Goal: Task Accomplishment & Management: Complete application form

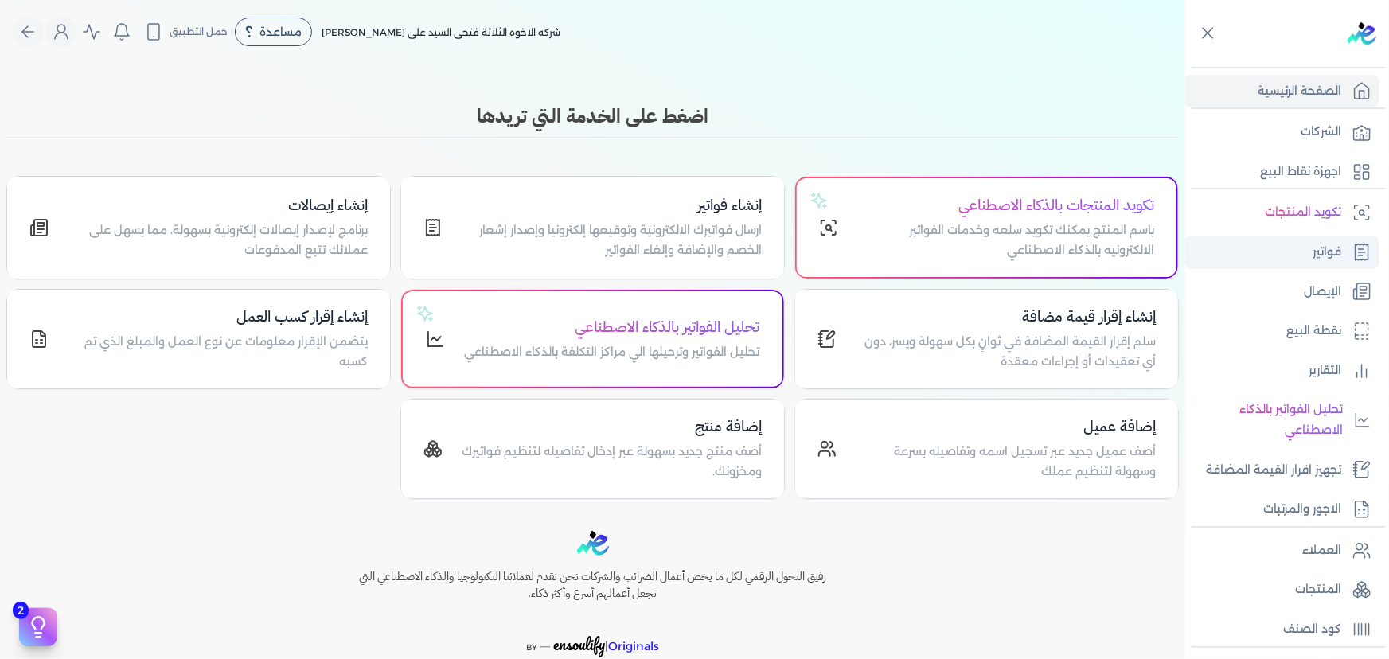
click at [1312, 261] on link "فواتير" at bounding box center [1282, 252] width 194 height 33
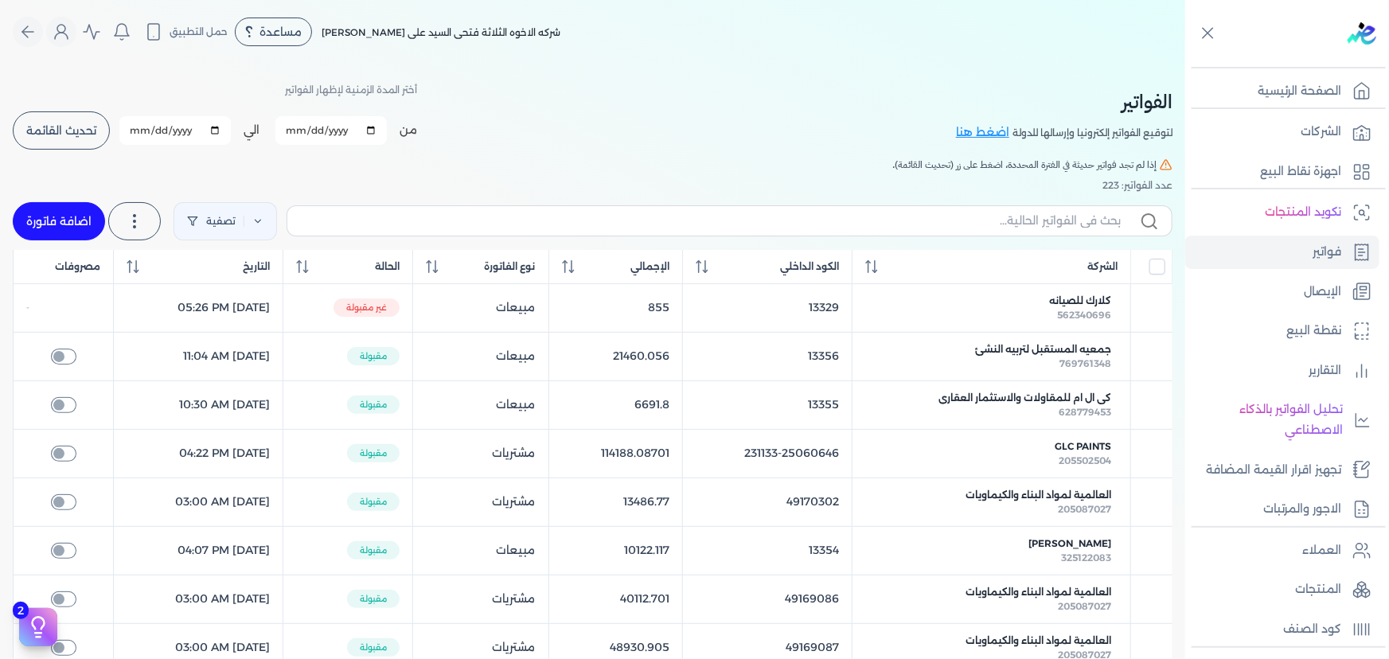
click at [76, 218] on link "اضافة فاتورة" at bounding box center [59, 221] width 92 height 38
select select "EGP"
select select "B"
select select "EGS"
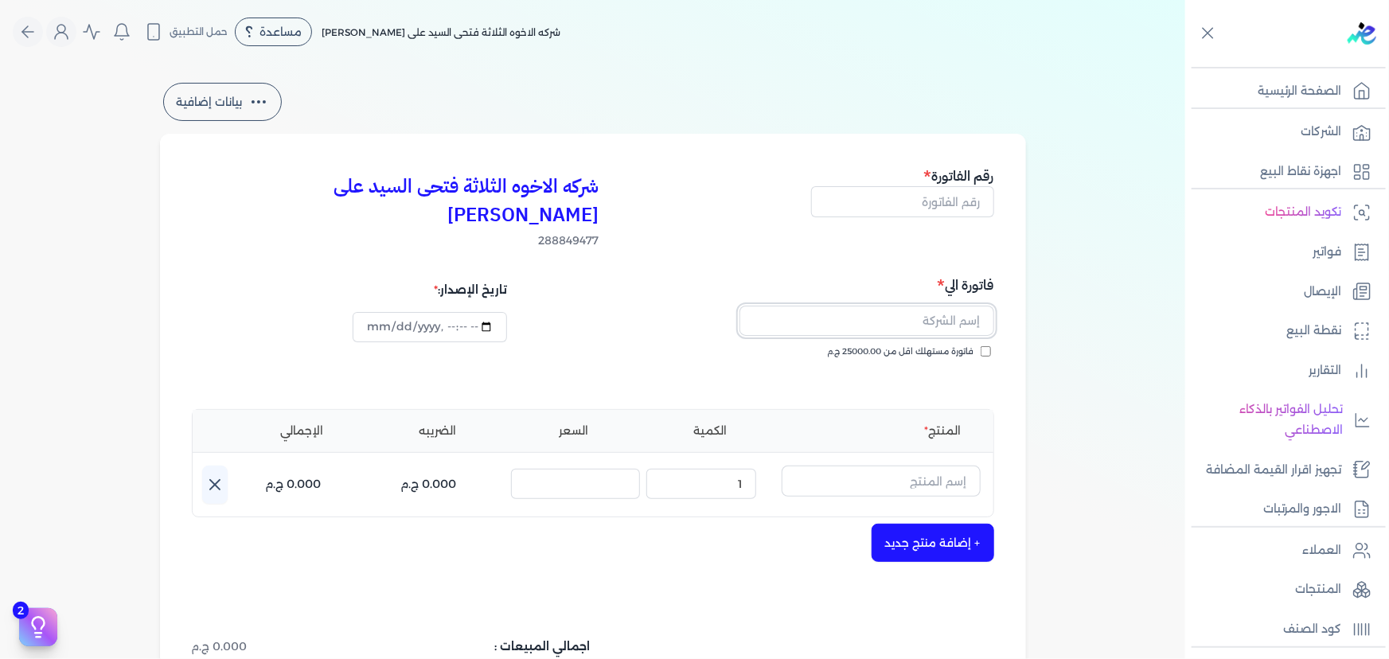
click at [861, 306] on input "text" at bounding box center [867, 321] width 255 height 30
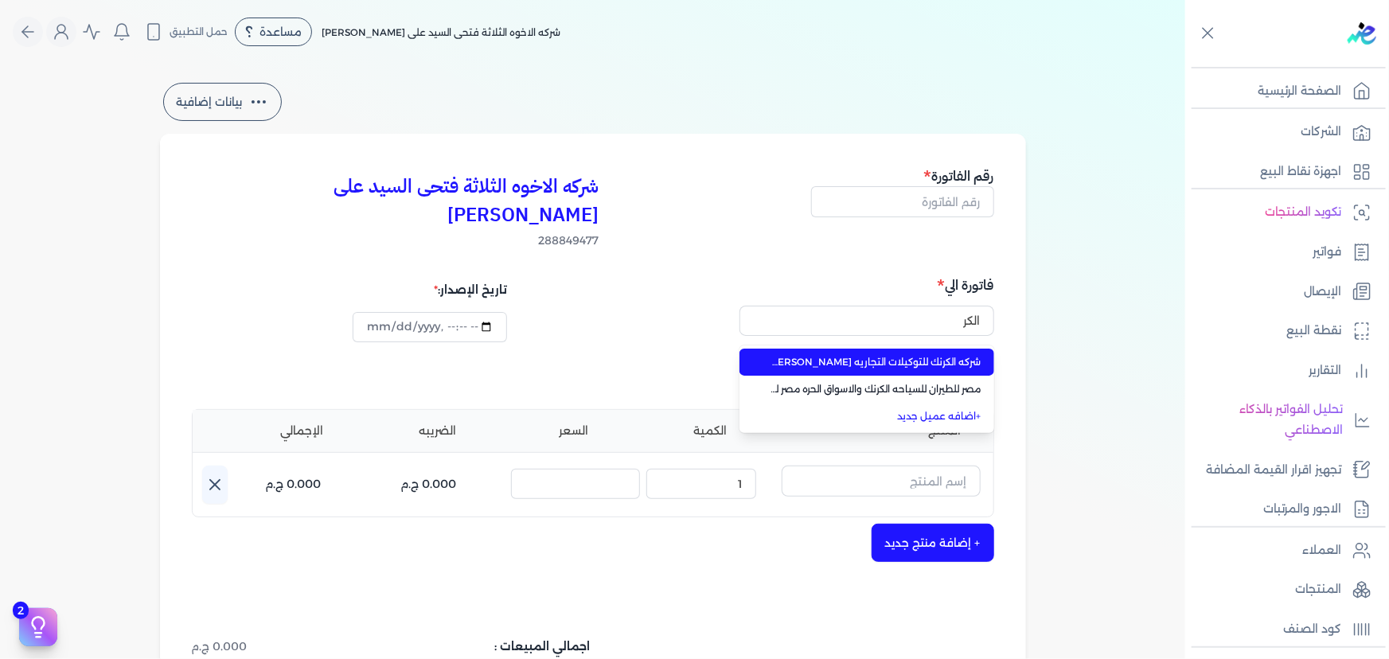
type input "شركه الكرنك للتوكيلات التجاريه [PERSON_NAME] [PERSON_NAME]"
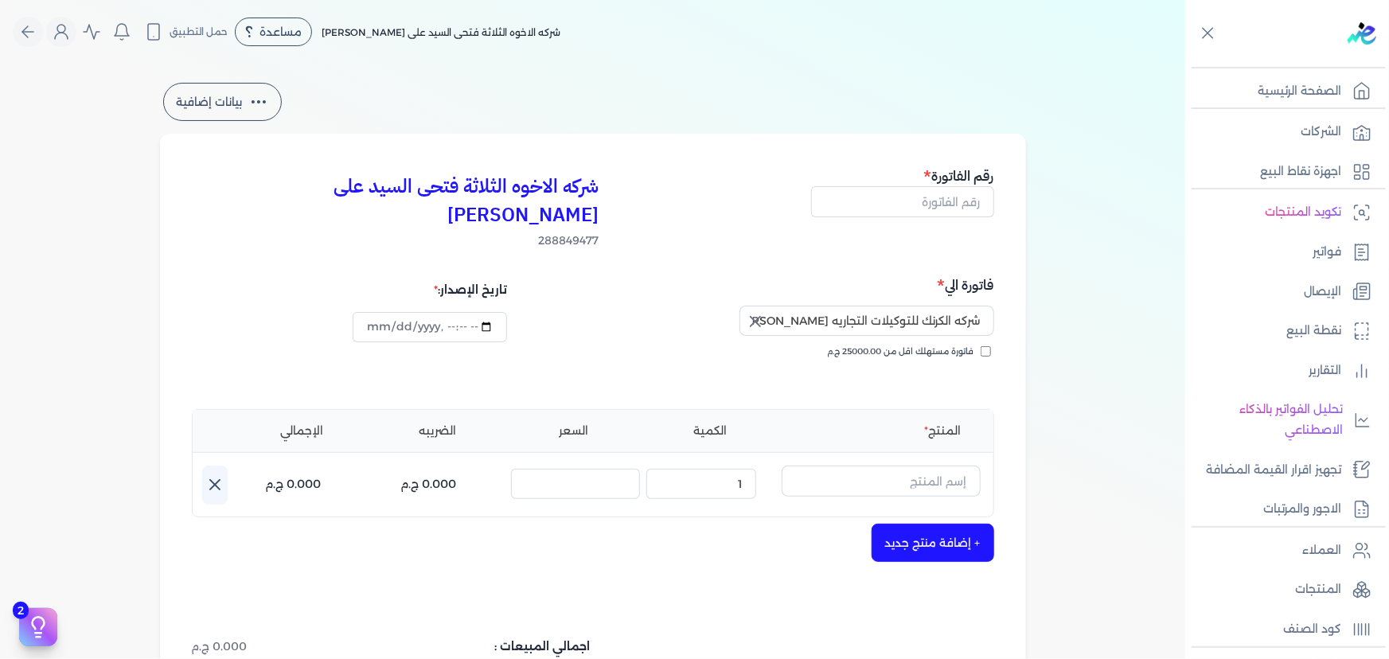
click at [759, 317] on icon "button" at bounding box center [756, 322] width 10 height 10
click at [829, 306] on input "text" at bounding box center [867, 321] width 255 height 30
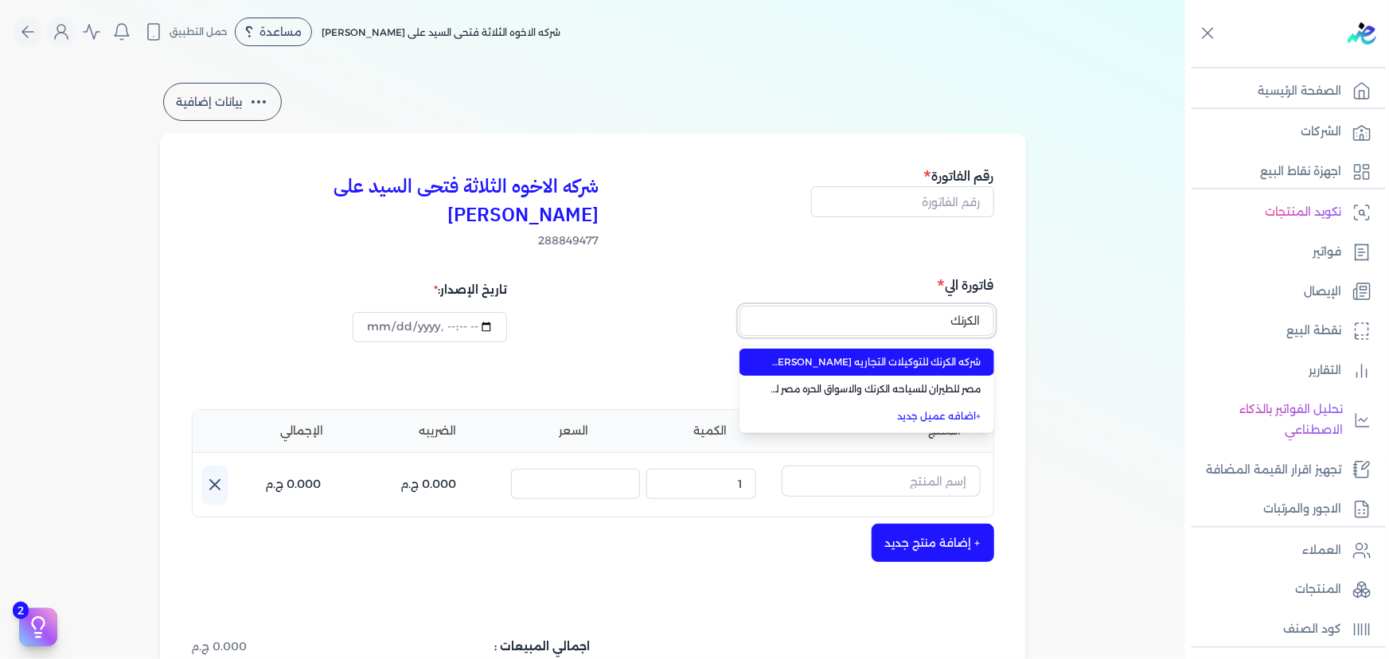
click at [740, 306] on button "الكرنك" at bounding box center [867, 324] width 255 height 37
click at [813, 355] on span "شركه الكرنك للتوكيلات التجاريه [PERSON_NAME] [PERSON_NAME]" at bounding box center [876, 362] width 210 height 14
type input "شركه الكرنك للتوكيلات التجاريه [PERSON_NAME] [PERSON_NAME]"
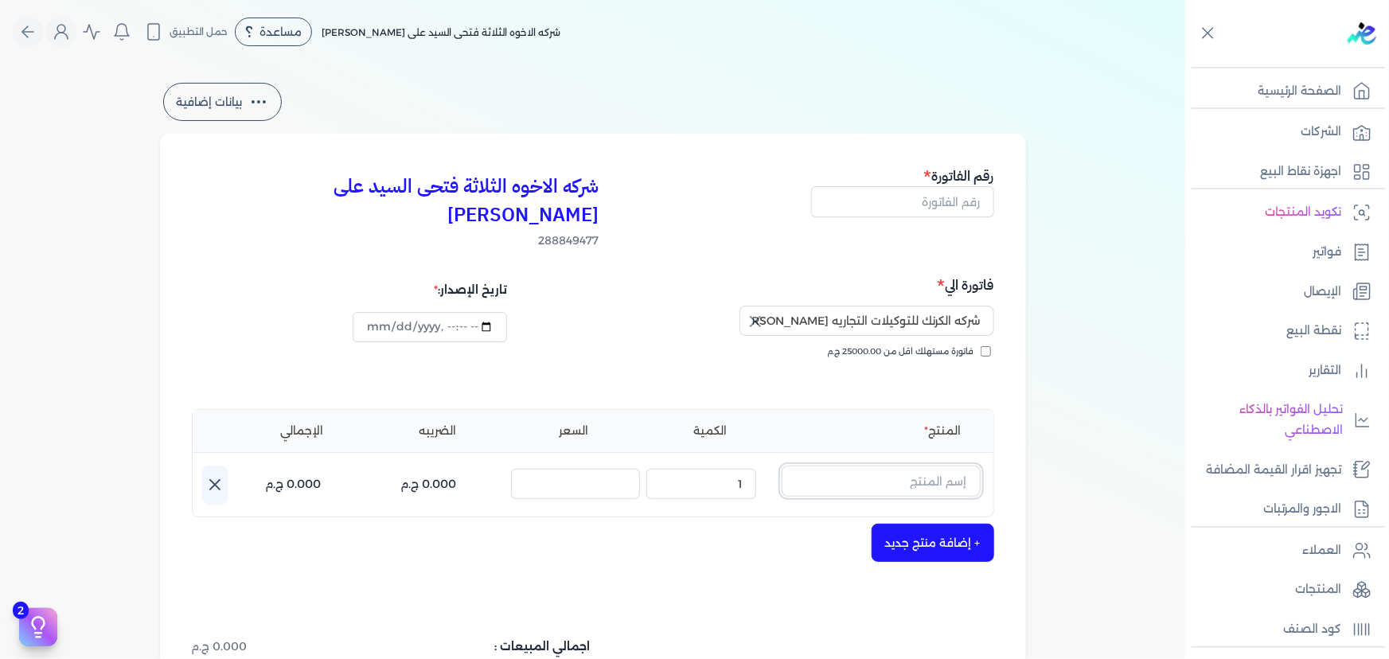
click at [937, 466] on input "text" at bounding box center [881, 481] width 199 height 30
click at [973, 478] on icon at bounding box center [971, 487] width 19 height 19
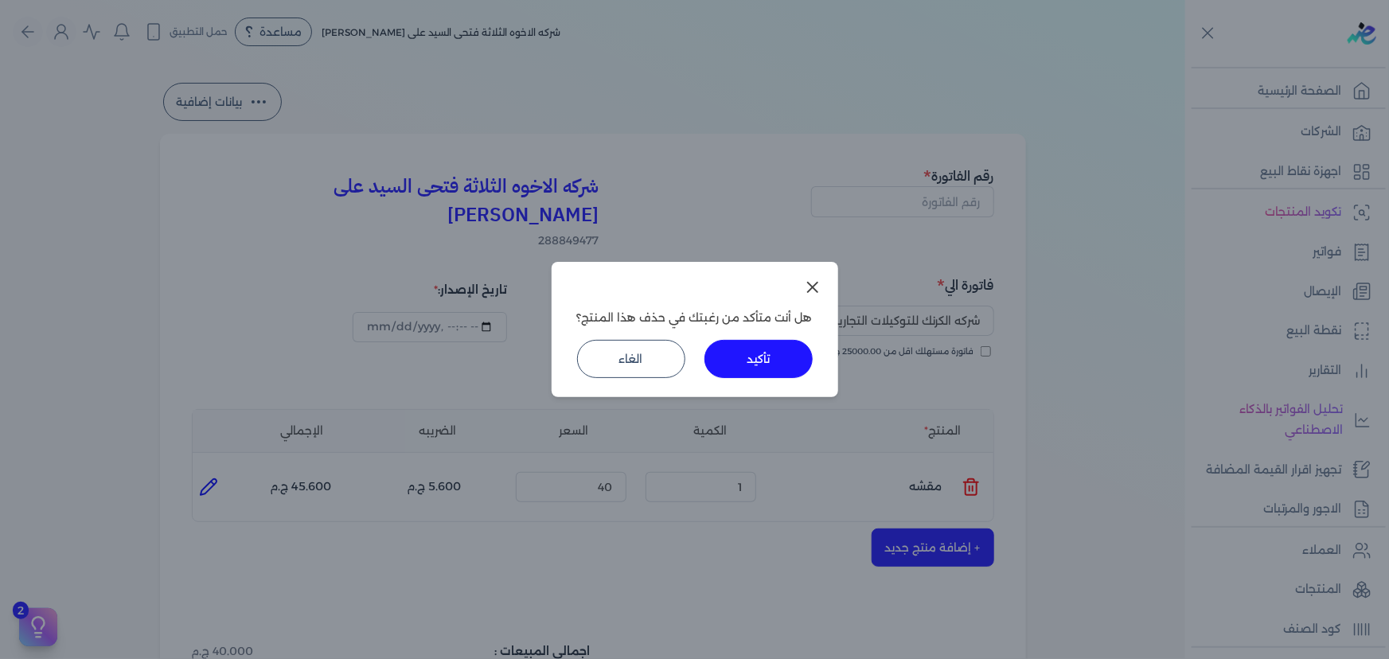
click at [784, 355] on button "تأكيد" at bounding box center [759, 359] width 108 height 38
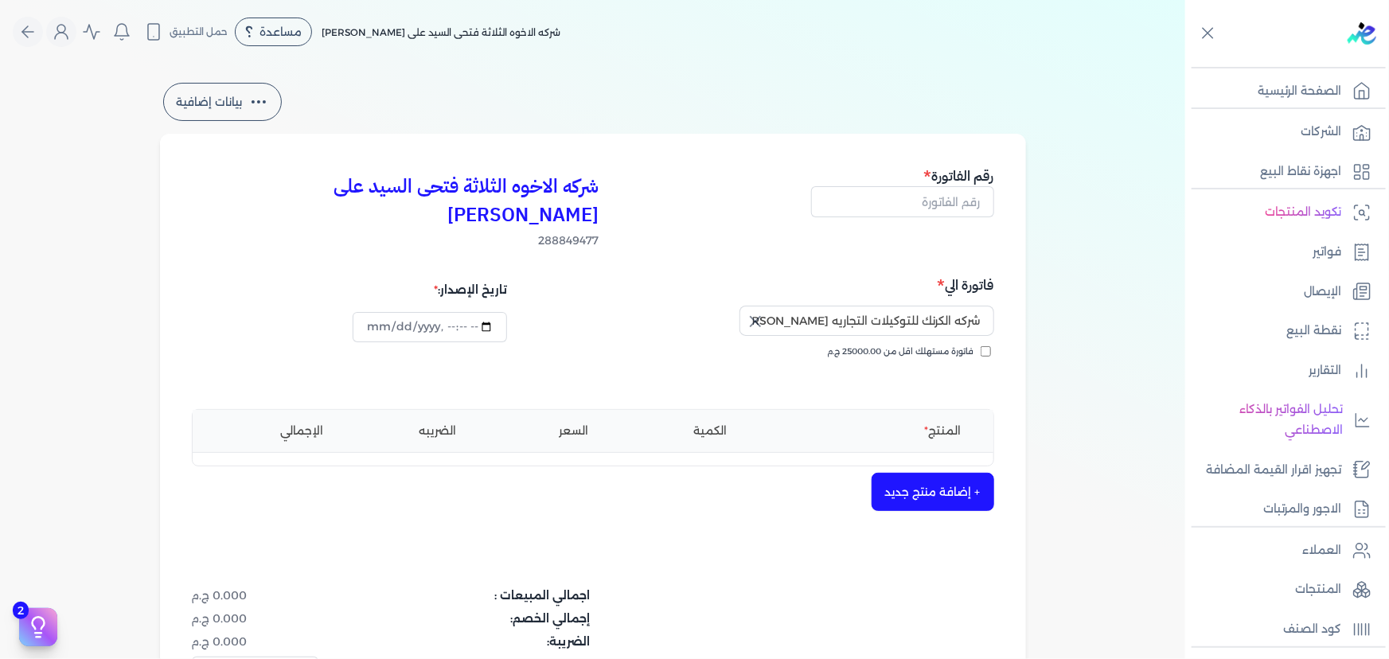
click at [920, 473] on button "+ إضافة منتج جديد" at bounding box center [933, 492] width 123 height 38
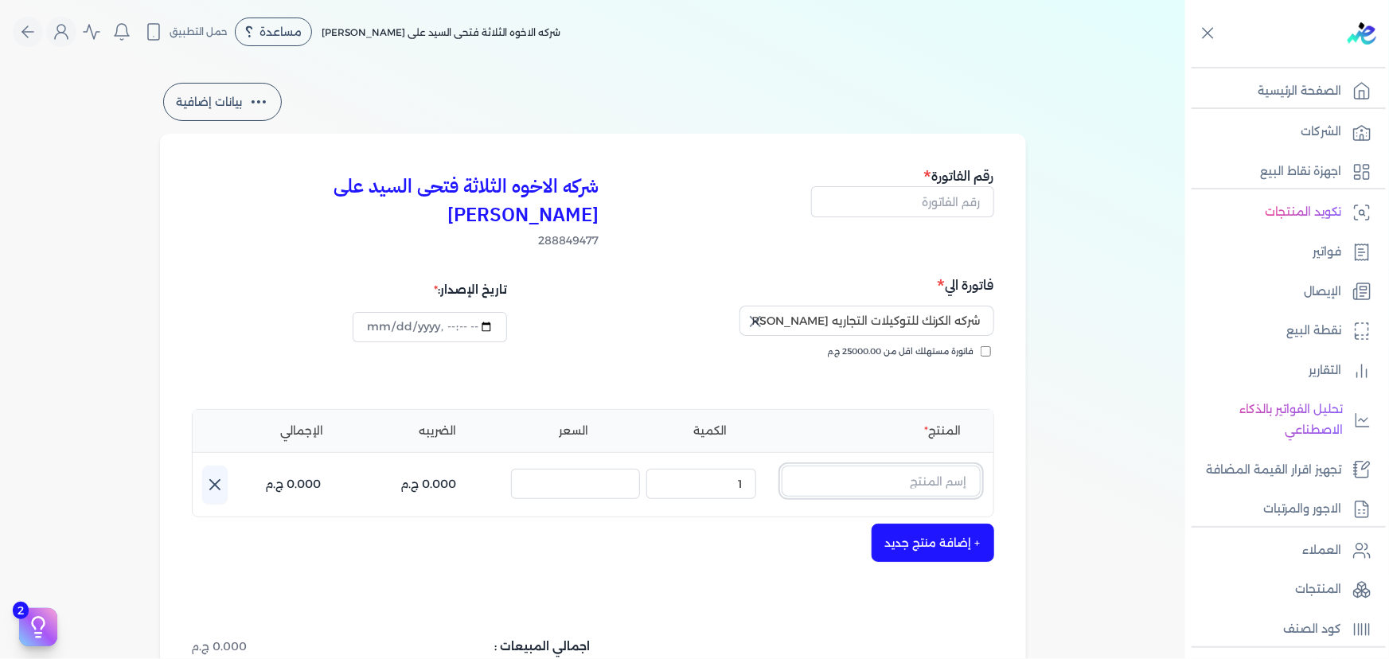
click at [925, 466] on input "text" at bounding box center [881, 481] width 199 height 30
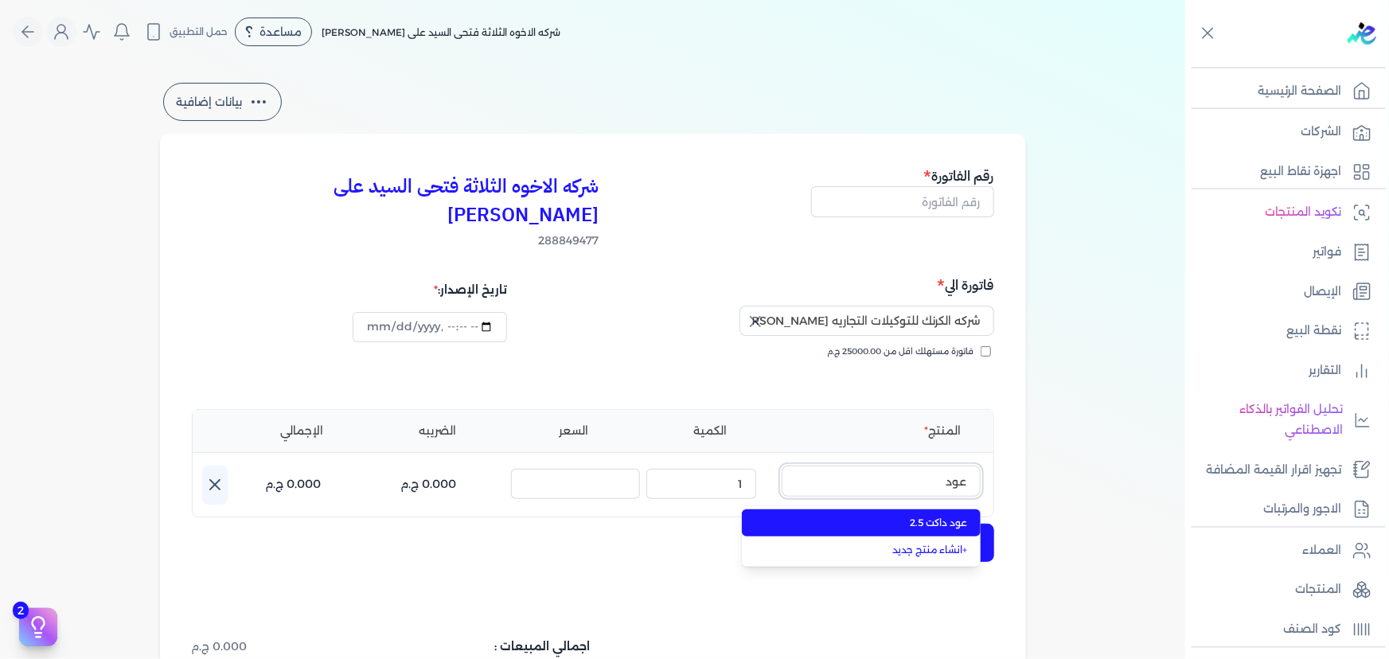
type input "عود"
click at [923, 516] on span "عود داكت 2.5" at bounding box center [871, 523] width 194 height 14
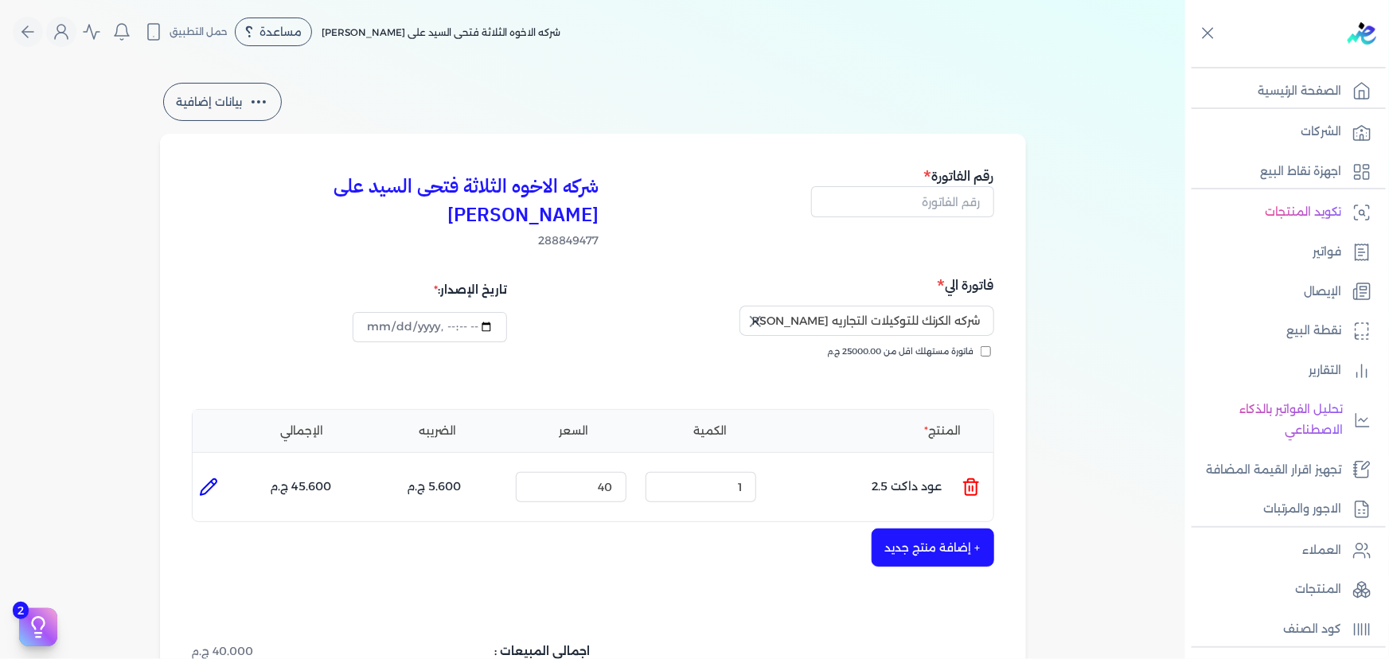
click at [966, 478] on icon at bounding box center [971, 487] width 19 height 19
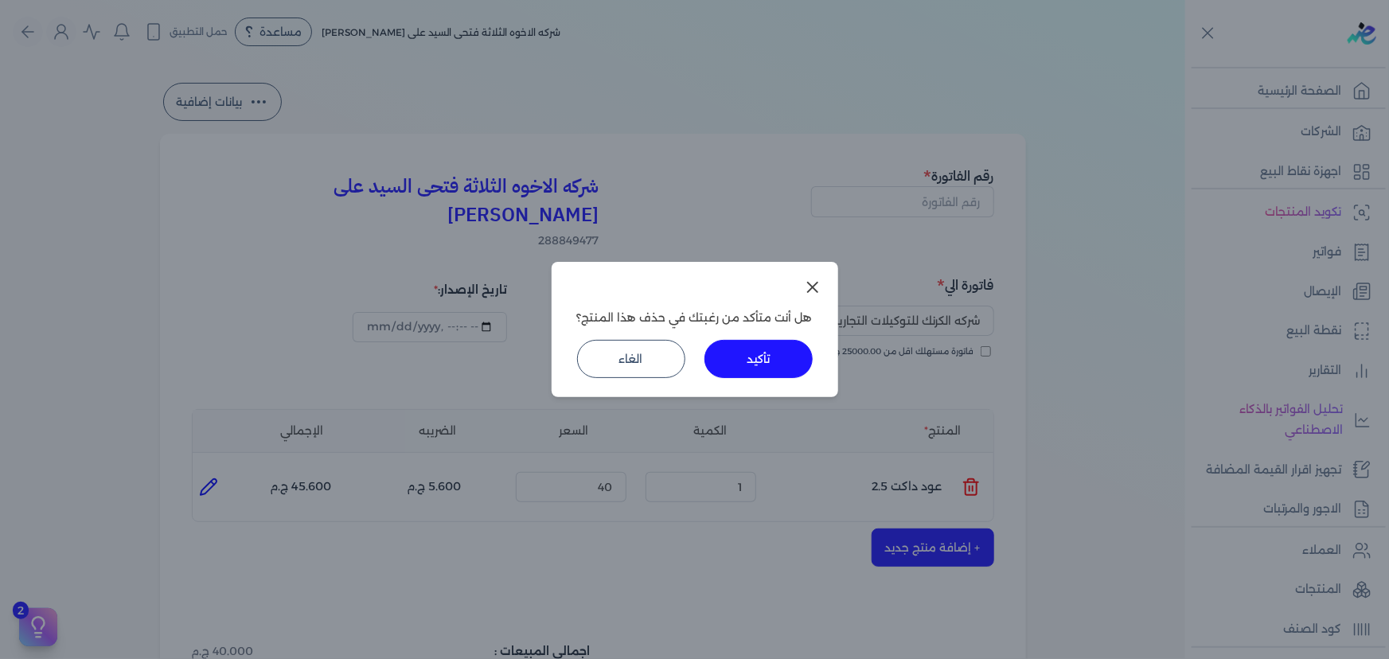
click at [749, 333] on div "هل أنت متأكد من رغبتك في حذف هذا المنتج؟ تأكيد الغاء" at bounding box center [695, 329] width 287 height 135
drag, startPoint x: 763, startPoint y: 354, endPoint x: 777, endPoint y: 375, distance: 24.7
click at [763, 355] on button "تأكيد" at bounding box center [759, 359] width 108 height 38
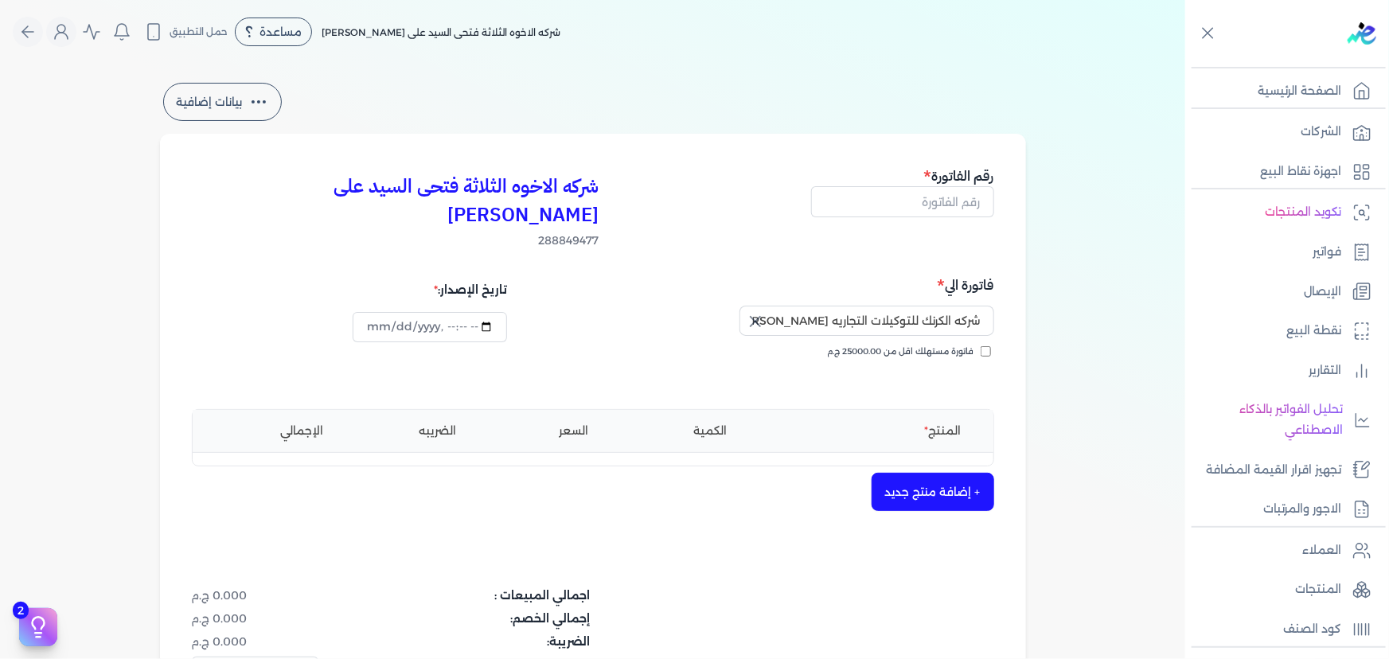
click at [886, 473] on button "+ إضافة منتج جديد" at bounding box center [933, 492] width 123 height 38
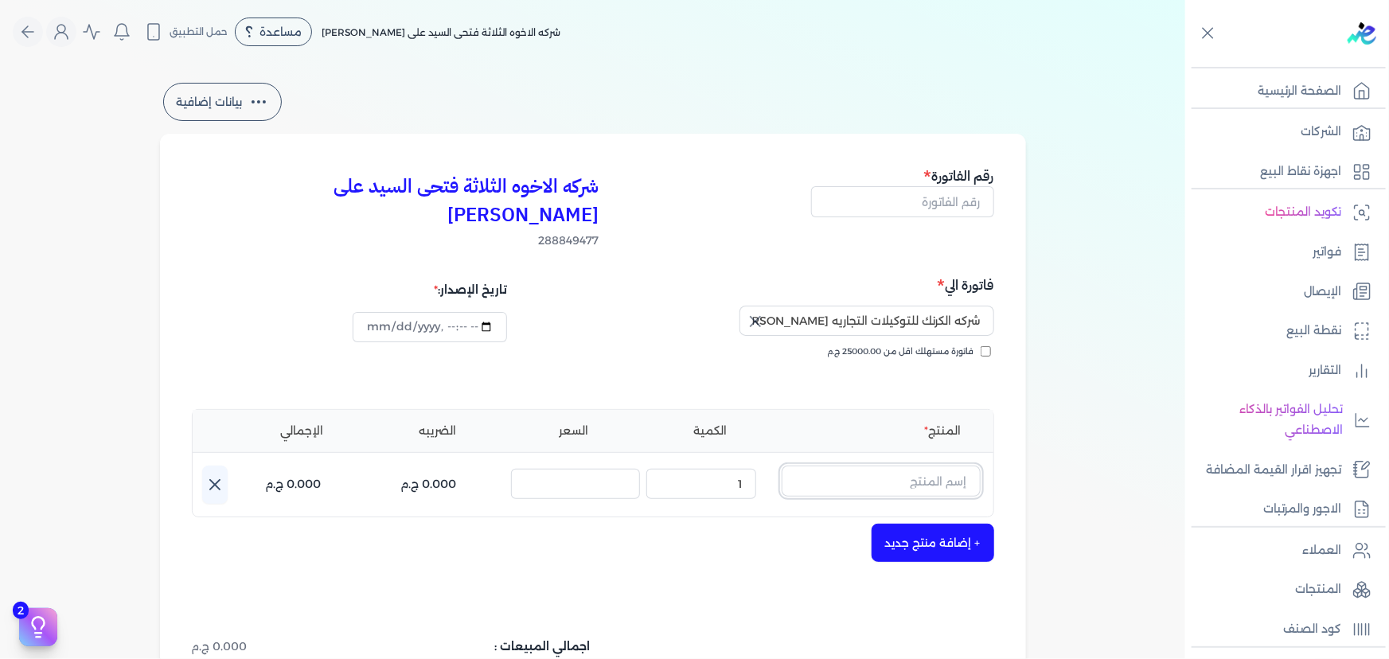
click at [892, 466] on input "text" at bounding box center [881, 481] width 199 height 30
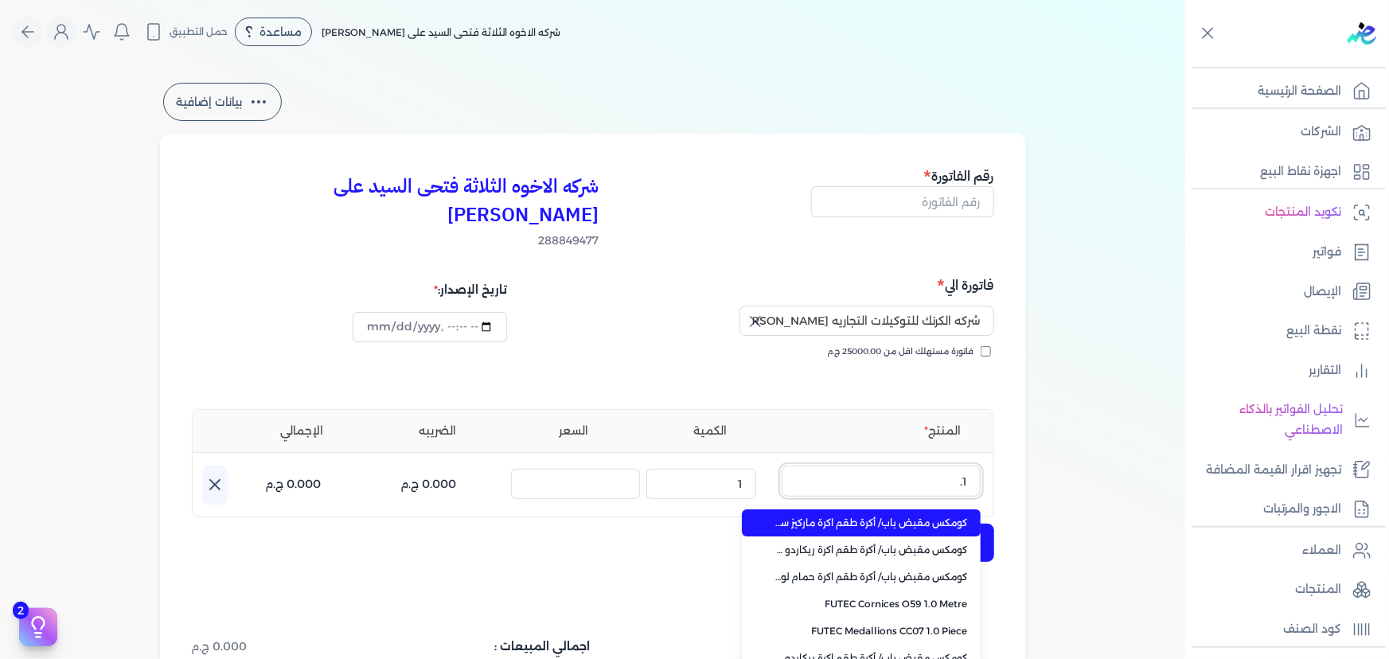
type input "1.5"
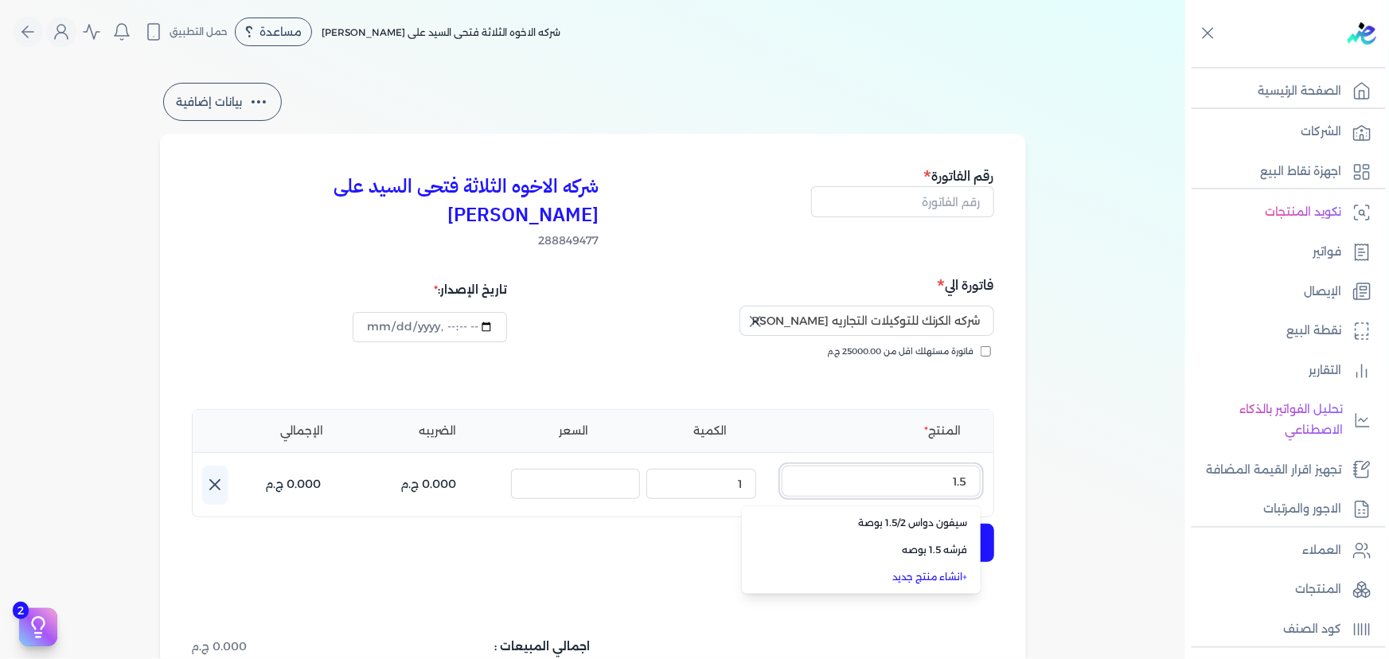
drag, startPoint x: 915, startPoint y: 455, endPoint x: 1020, endPoint y: 446, distance: 104.7
click at [1020, 440] on div "شركه الاخوه الثلاثة فتحى السيد على [PERSON_NAME] 288849477 رقم الفاتورة فاتورة …" at bounding box center [593, 508] width 866 height 749
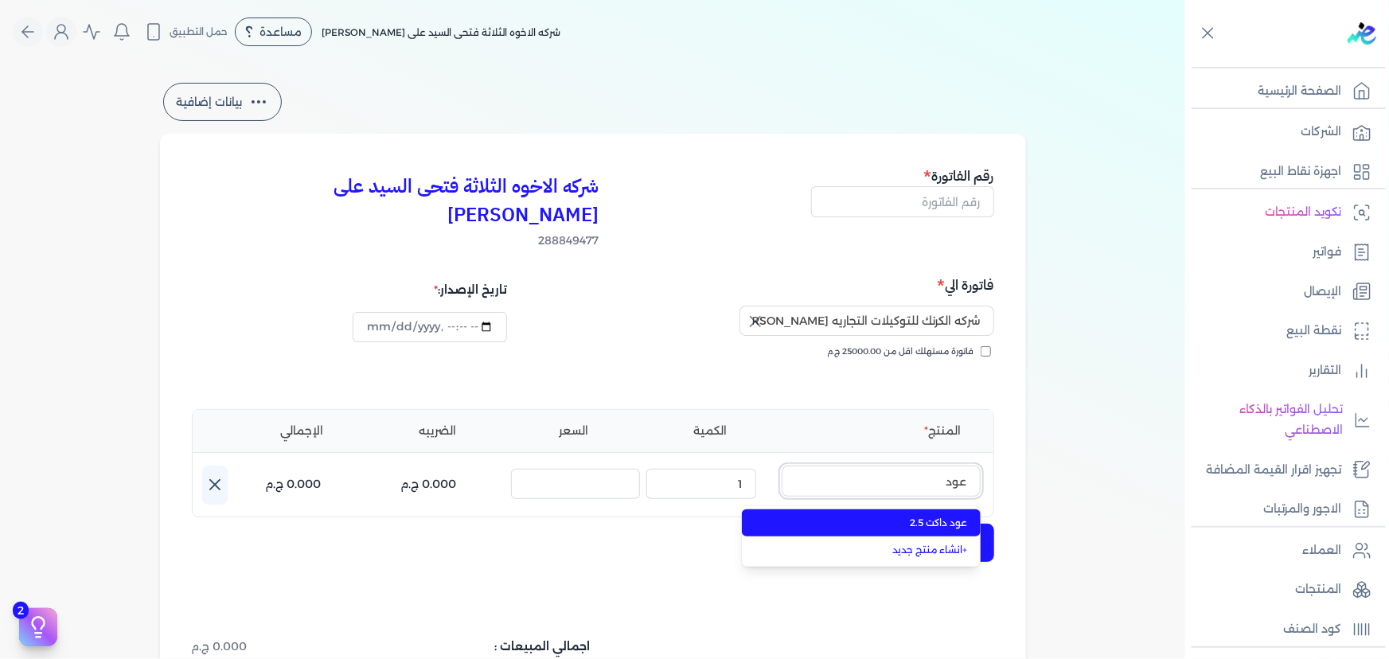
type input "عود"
click at [951, 516] on span "عود داكت 2.5" at bounding box center [871, 523] width 194 height 14
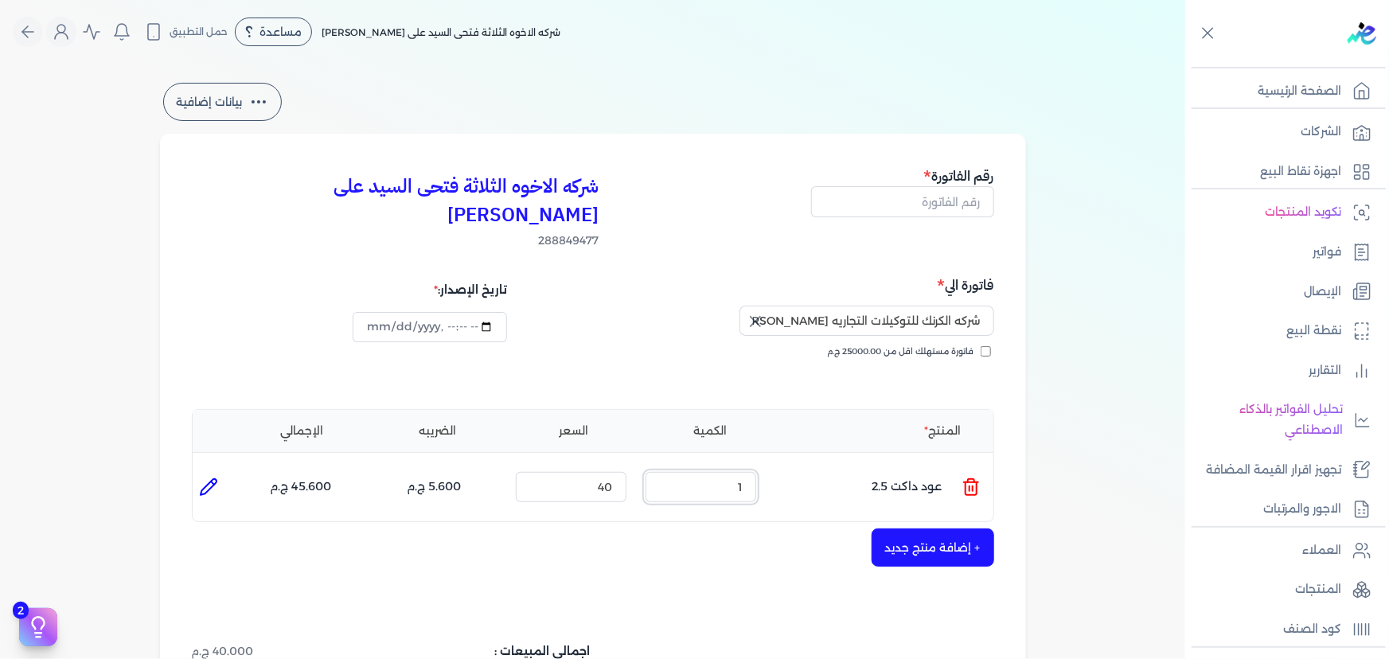
drag, startPoint x: 724, startPoint y: 451, endPoint x: 840, endPoint y: 457, distance: 115.6
click at [838, 466] on ul "المنتج : عود داكت 2.5 الكمية : 1 السعر : 40 الضريبه : 5.600 ج.م الإجمالي : 45.6…" at bounding box center [593, 487] width 801 height 43
type input "2"
click at [969, 482] on icon at bounding box center [971, 488] width 11 height 13
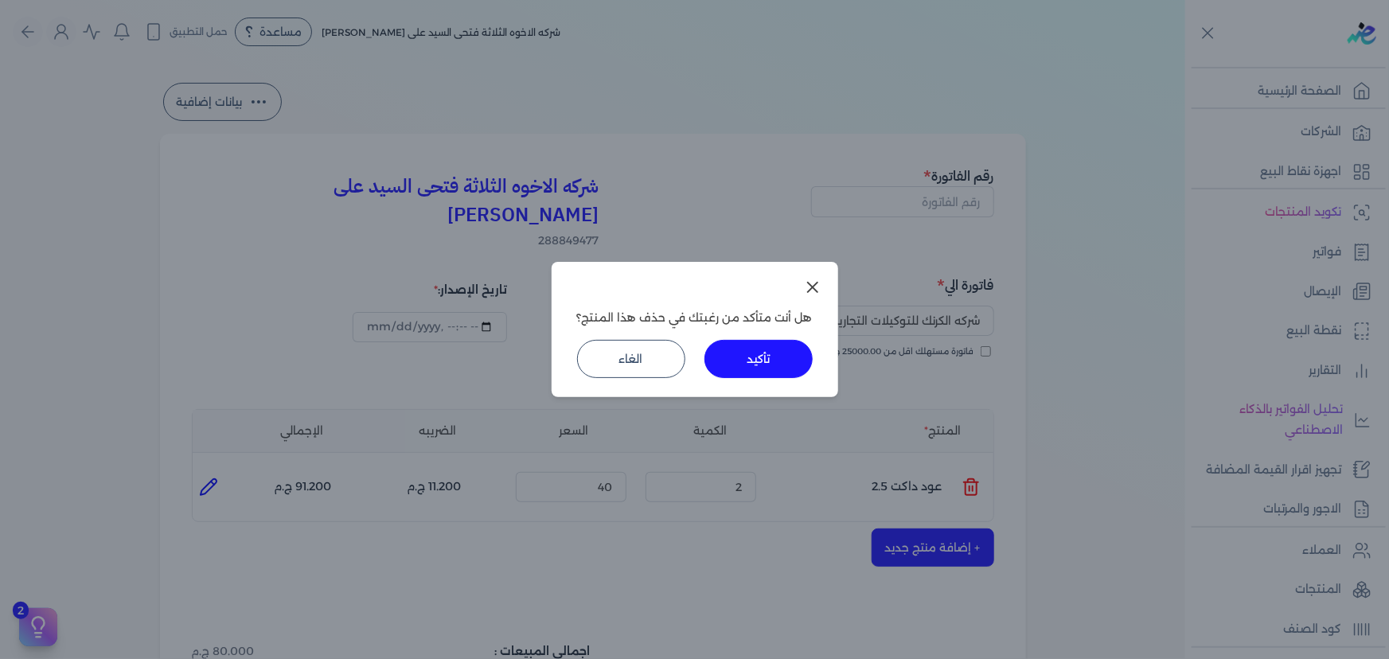
click at [774, 357] on button "تأكيد" at bounding box center [759, 359] width 108 height 38
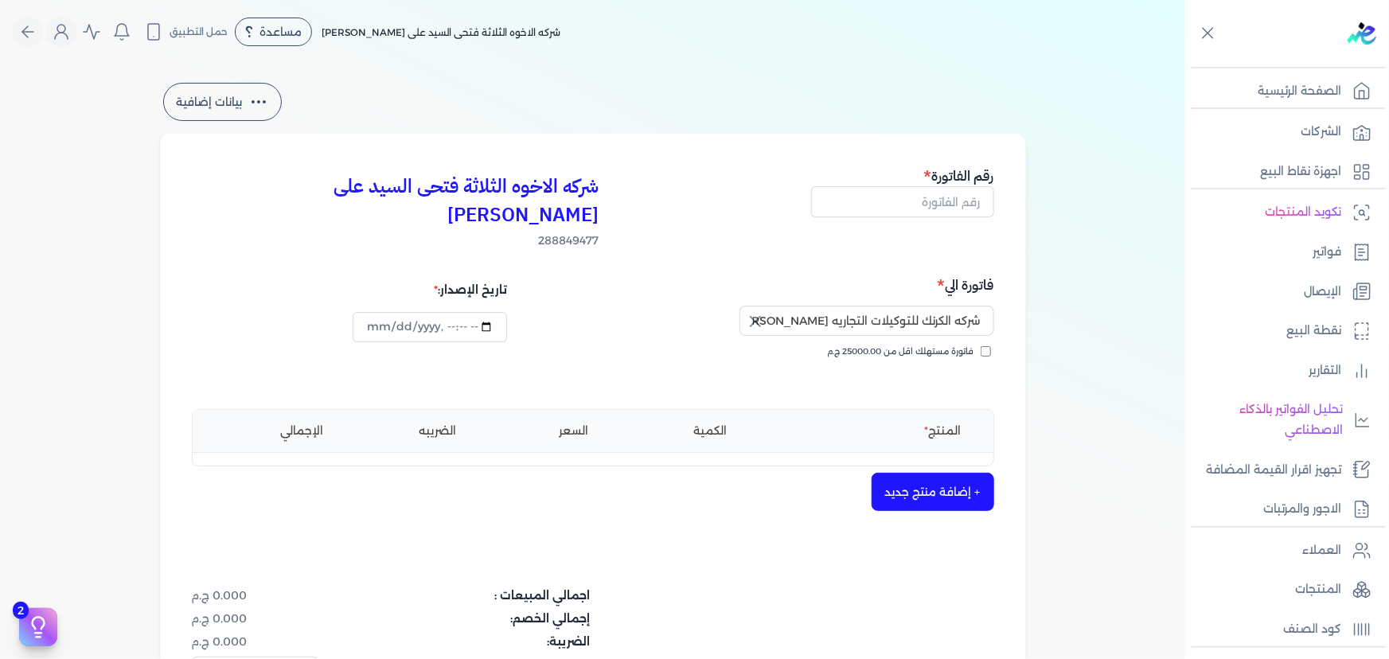
click at [930, 473] on button "+ إضافة منتج جديد" at bounding box center [933, 492] width 123 height 38
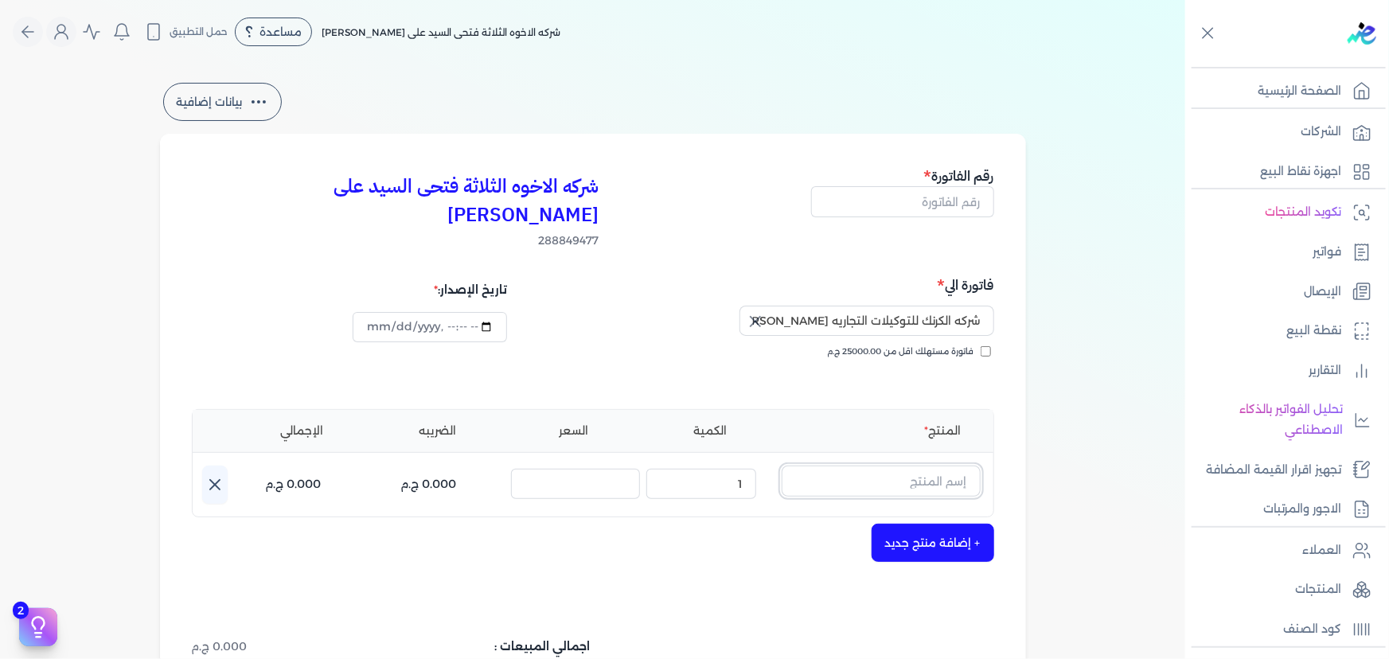
click at [919, 466] on input "text" at bounding box center [881, 481] width 199 height 30
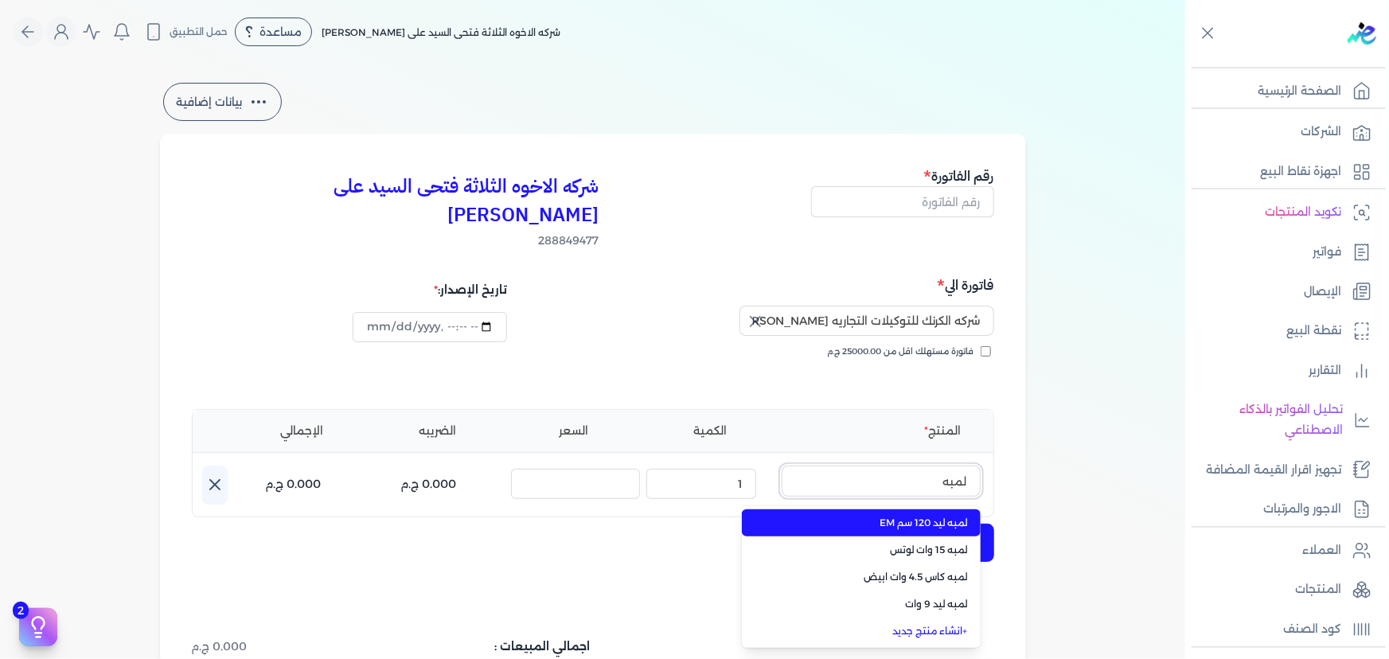
click at [782, 466] on button "لمبه" at bounding box center [881, 484] width 199 height 37
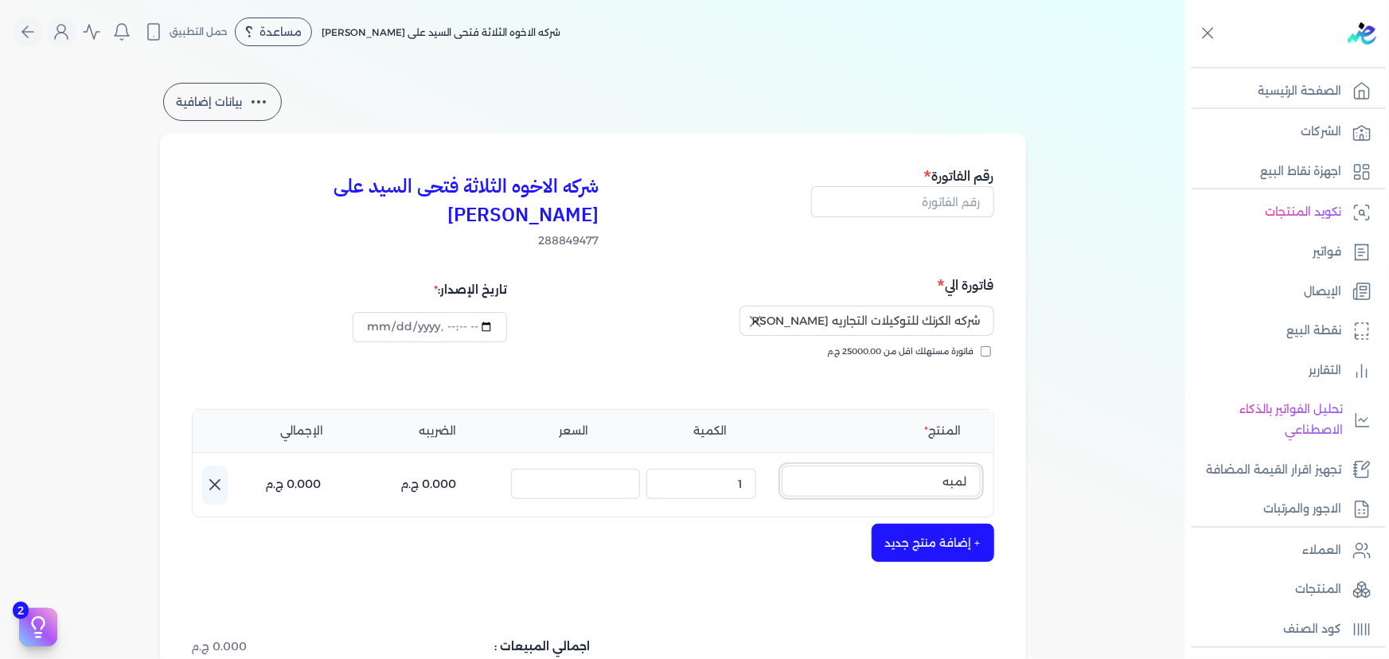
click at [924, 466] on input "لمبه" at bounding box center [881, 481] width 199 height 30
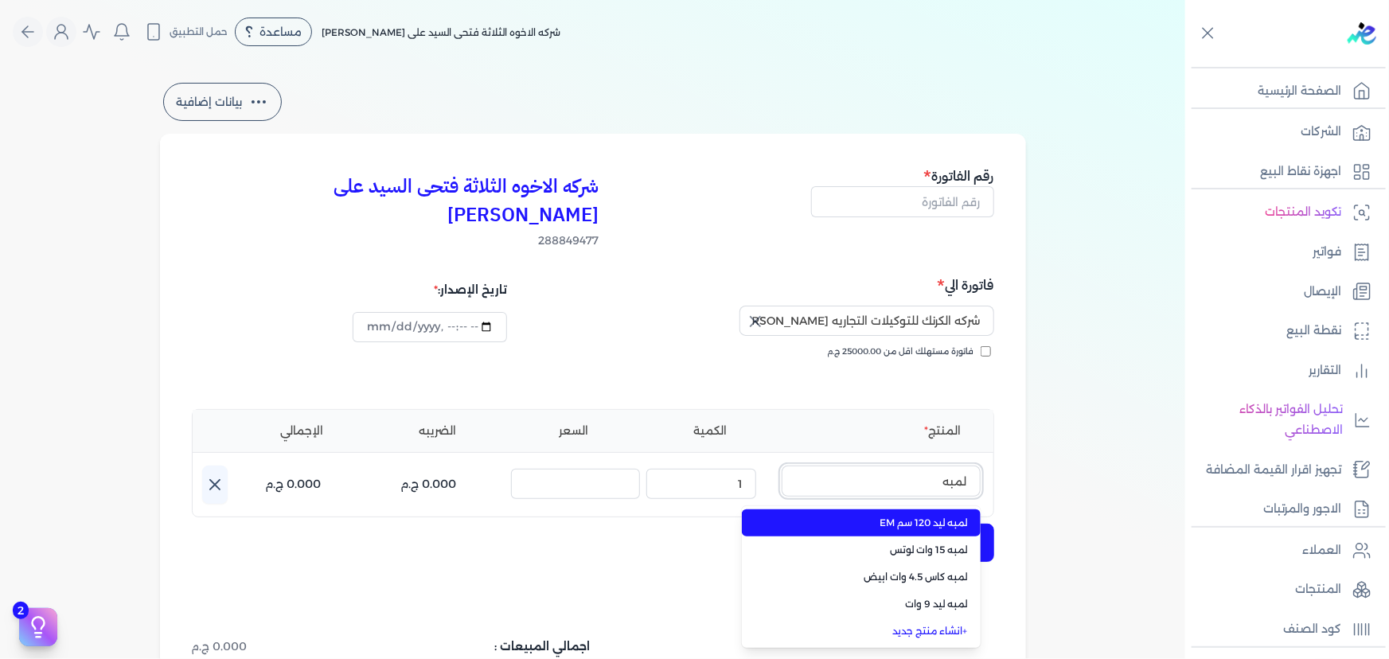
click at [924, 466] on input "لمبه" at bounding box center [881, 481] width 199 height 30
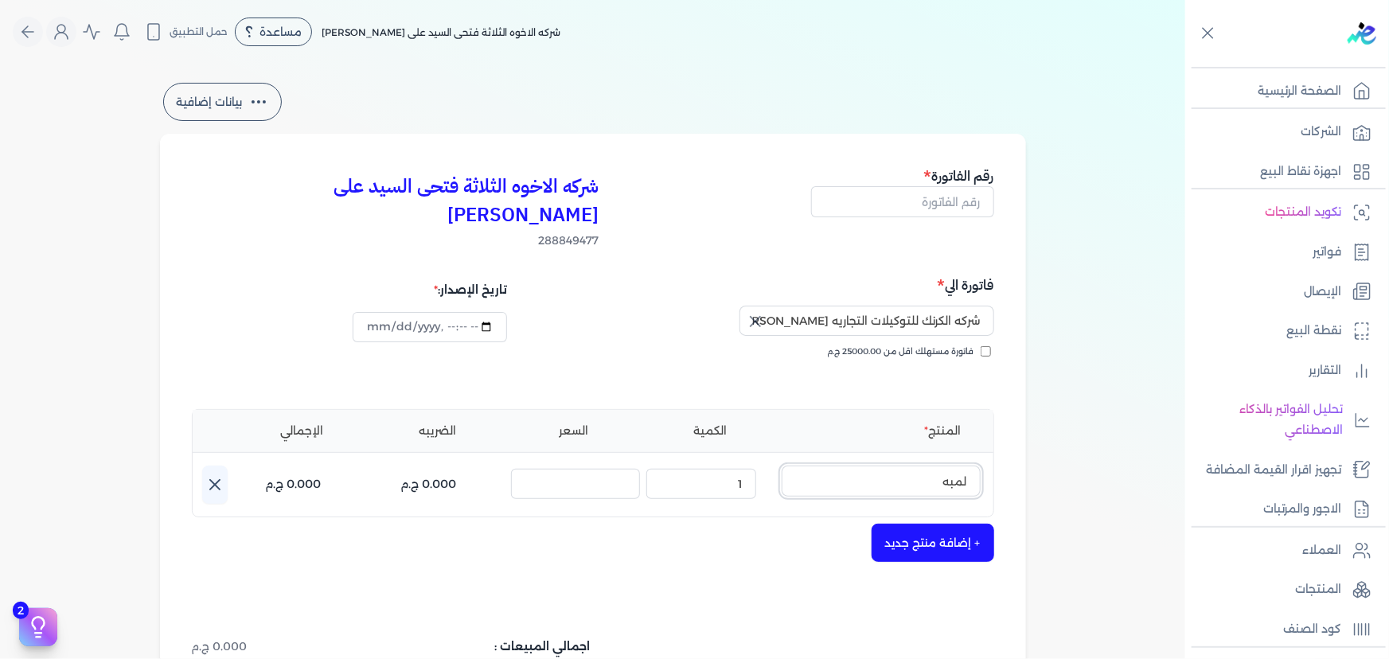
click at [924, 466] on input "لمبه" at bounding box center [881, 481] width 199 height 30
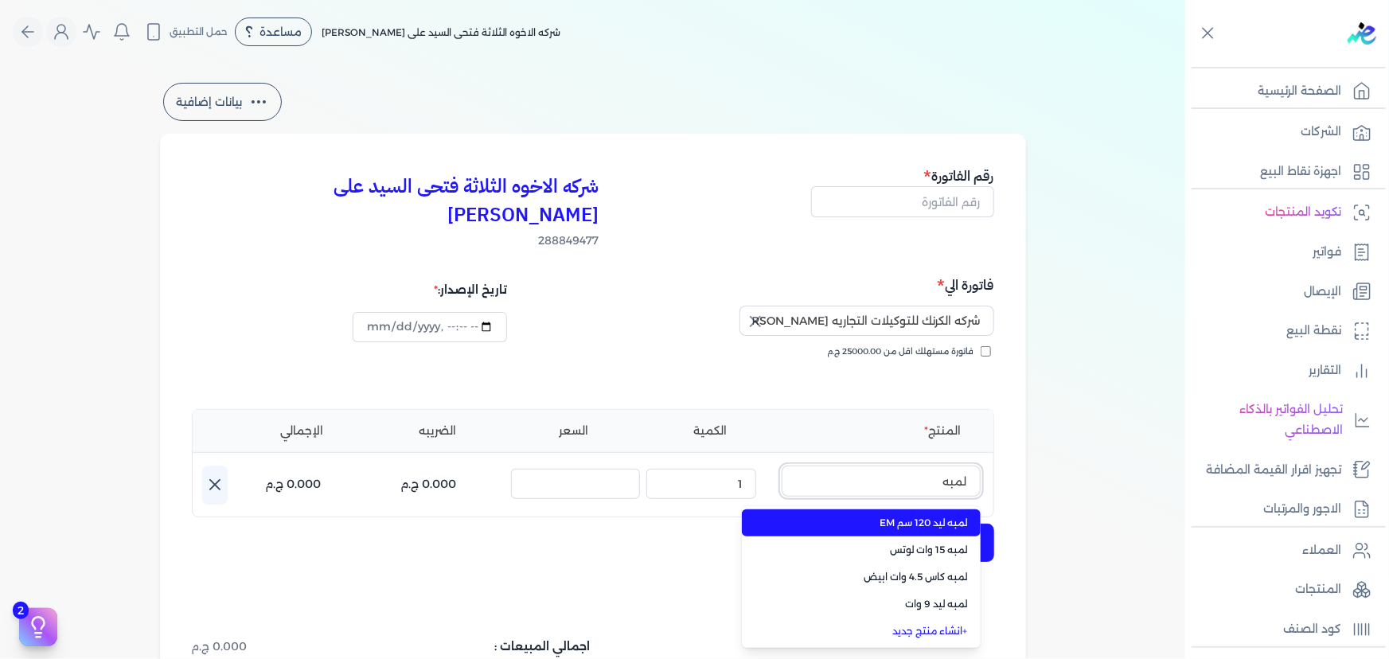
type input "لمبه"
click at [922, 516] on span "لمبه ليد 120 سم EM" at bounding box center [871, 523] width 194 height 14
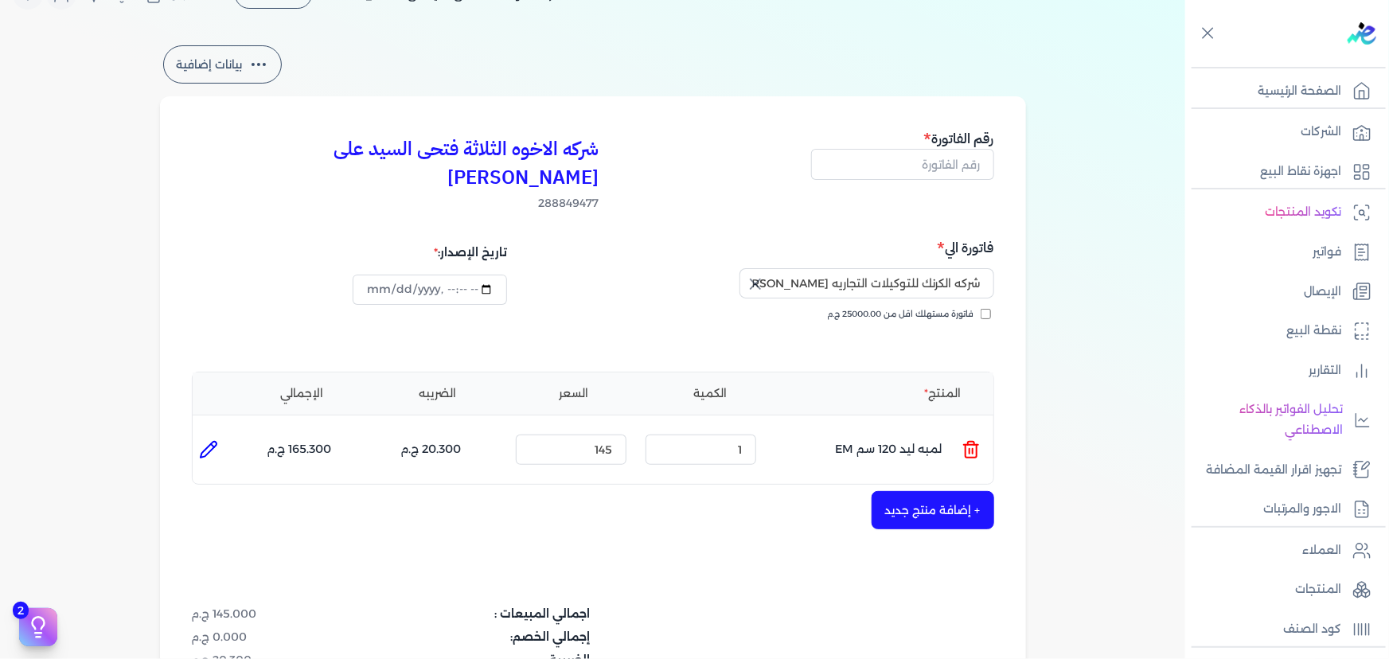
scroll to position [72, 0]
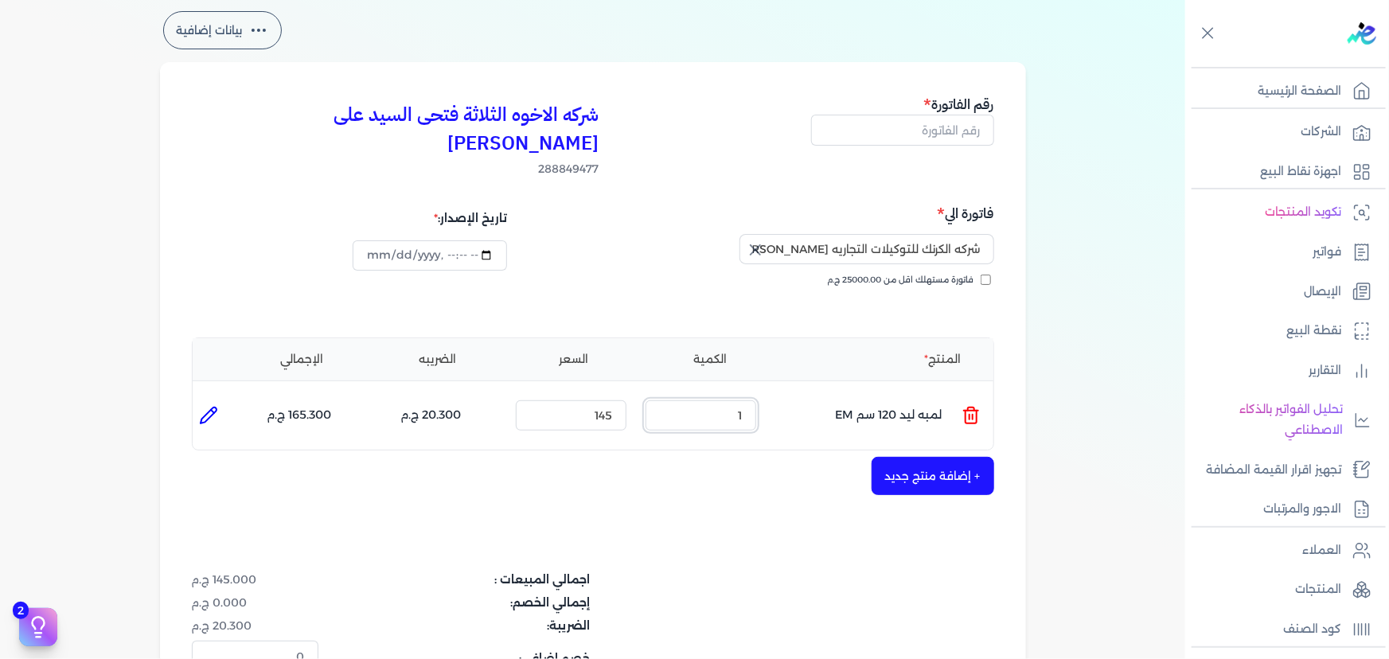
drag, startPoint x: 707, startPoint y: 386, endPoint x: 779, endPoint y: 386, distance: 72.4
click at [779, 394] on ul "المنتج : لمبه ليد 120 سم EM الكمية : 1 السعر : 145 الضريبه : 20.300 ج.م الإجمال…" at bounding box center [593, 415] width 801 height 43
click at [723, 478] on div "شركه الاخوه الثلاثة فتحى السيد على [PERSON_NAME] 288849477 رقم الفاتورة فاتورة …" at bounding box center [593, 439] width 866 height 755
drag, startPoint x: 732, startPoint y: 382, endPoint x: 761, endPoint y: 384, distance: 29.6
click at [761, 394] on div "الكمية : 2" at bounding box center [700, 415] width 123 height 43
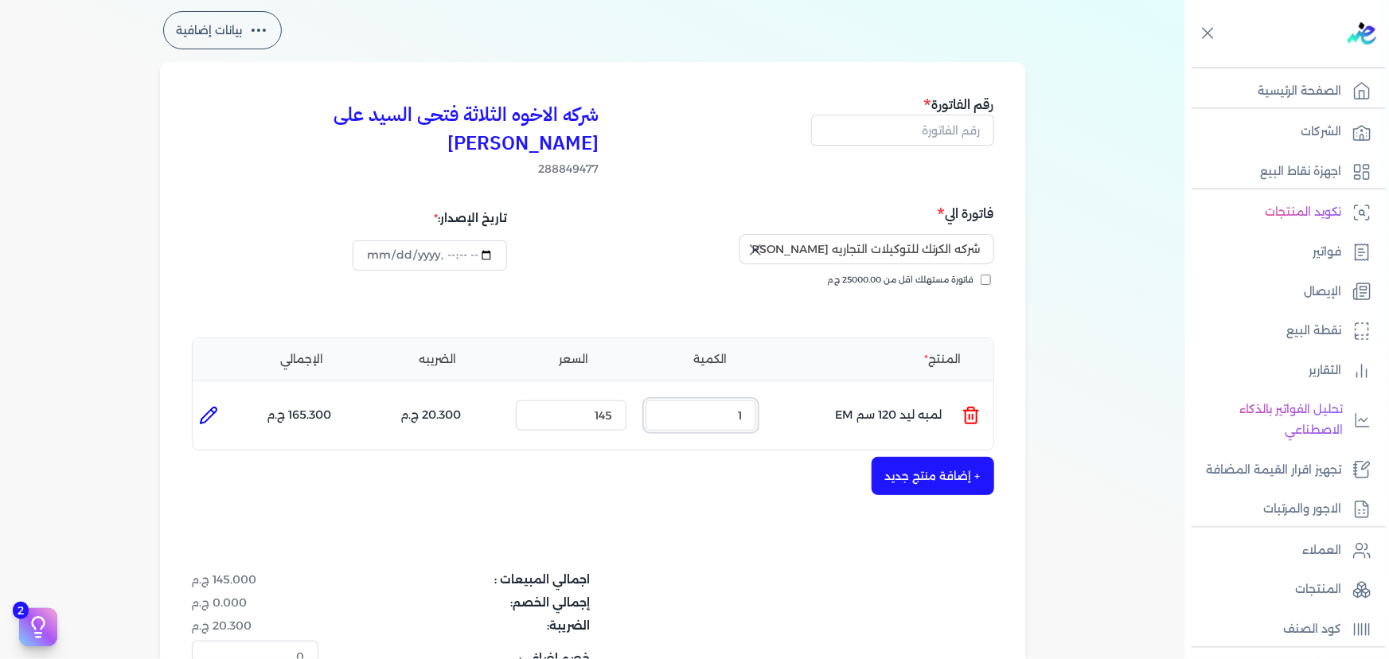
type input "1"
click at [931, 457] on button "+ إضافة منتج جديد" at bounding box center [933, 476] width 123 height 38
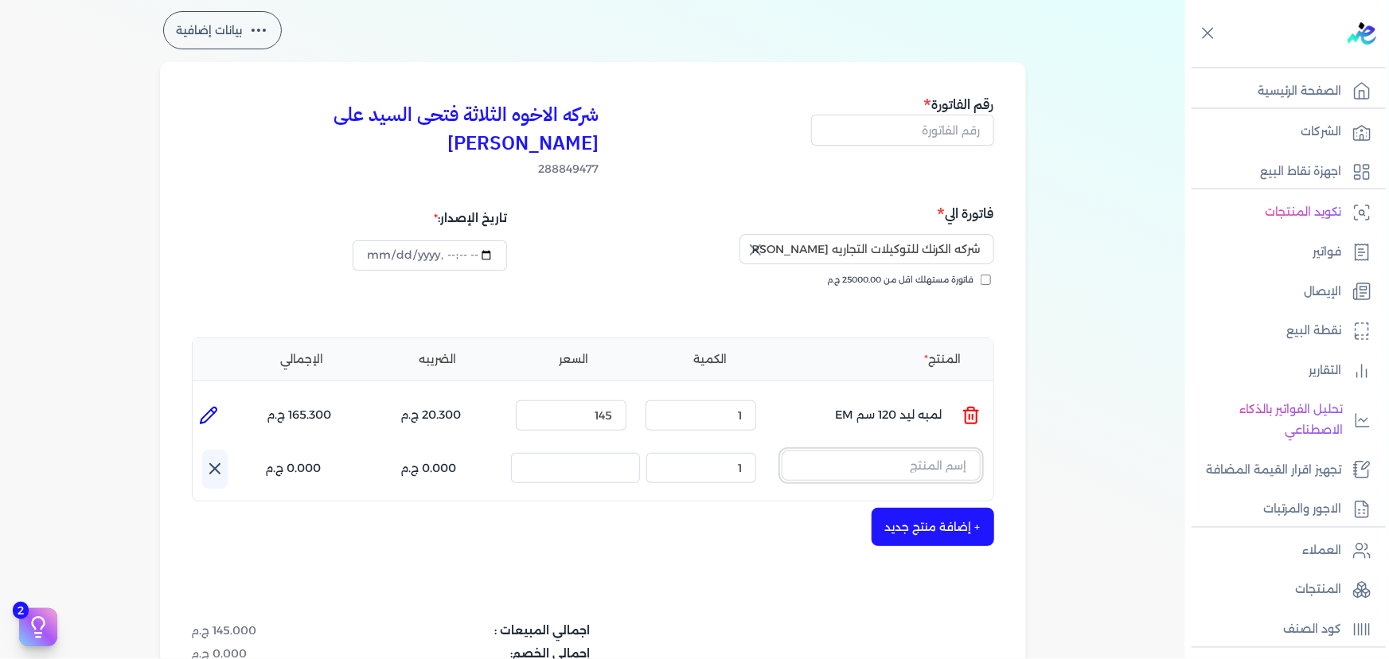
click at [899, 451] on input "text" at bounding box center [881, 466] width 199 height 30
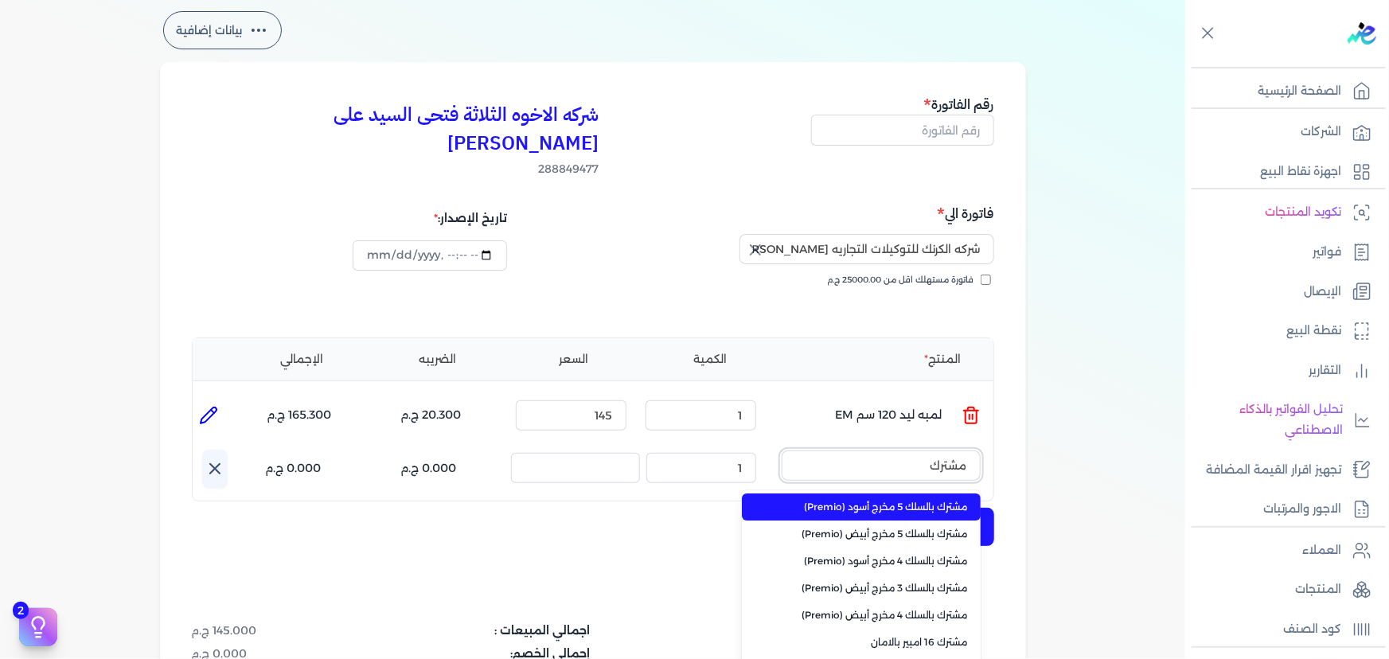
type input "مشترك"
click at [886, 500] on span "مشترك بالسلك 5 مخرج أسود (Premio)" at bounding box center [871, 507] width 194 height 14
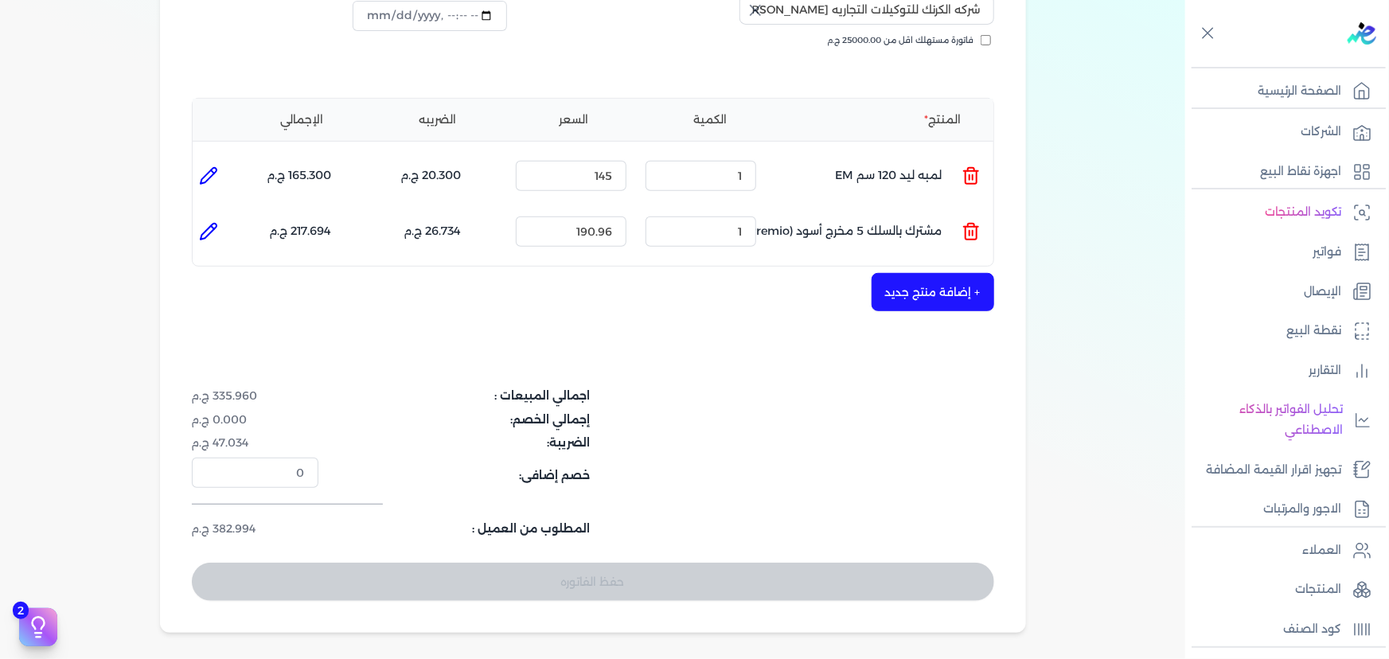
scroll to position [217, 0]
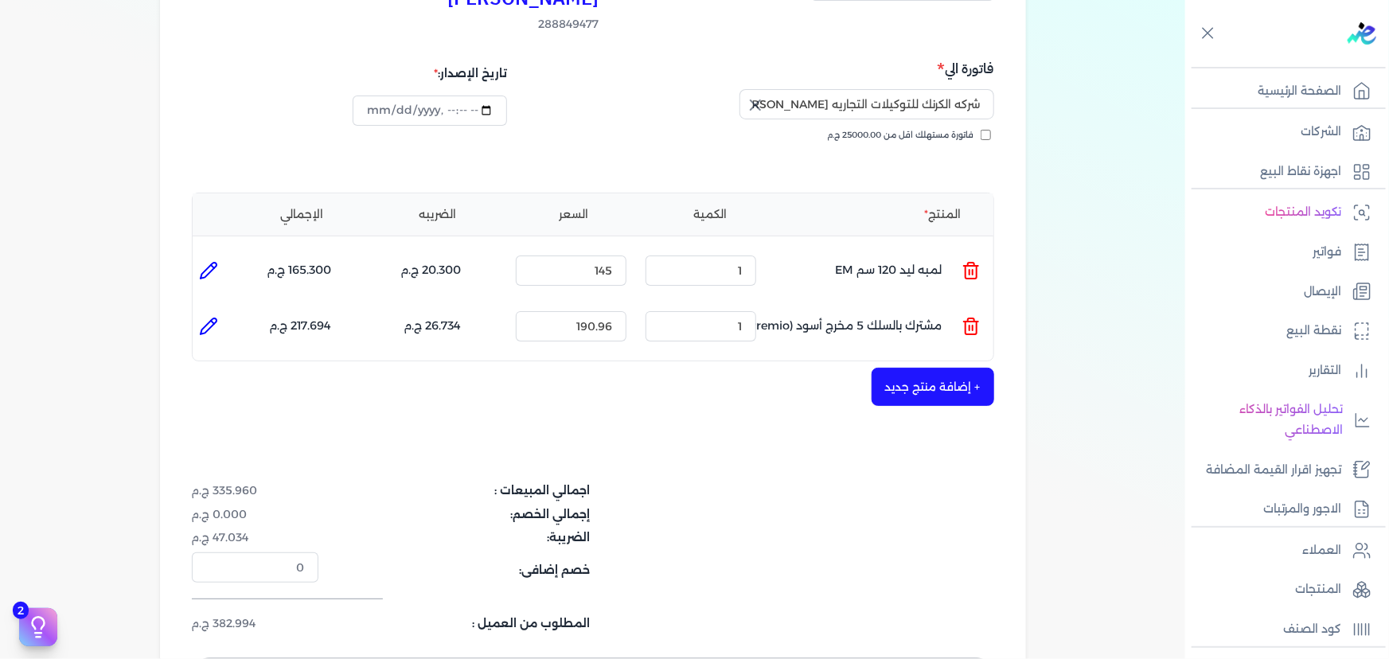
click at [974, 317] on icon at bounding box center [971, 326] width 19 height 19
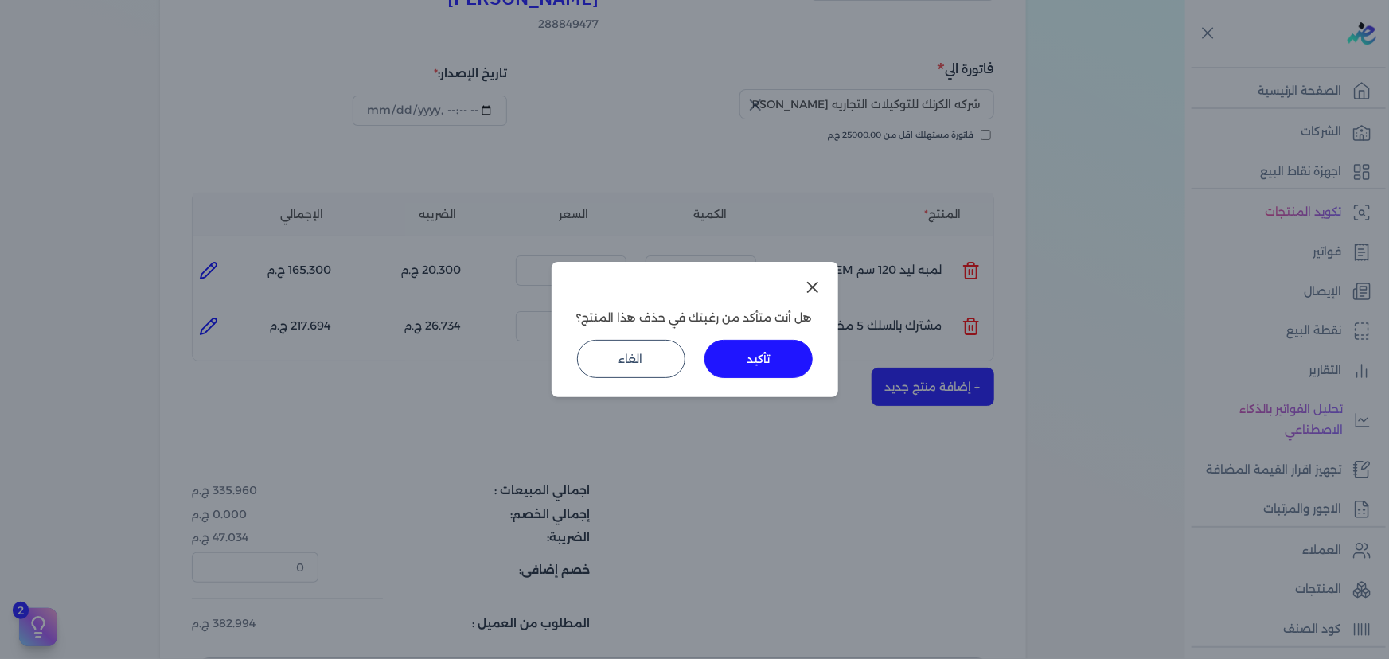
click at [733, 353] on button "تأكيد" at bounding box center [759, 359] width 108 height 38
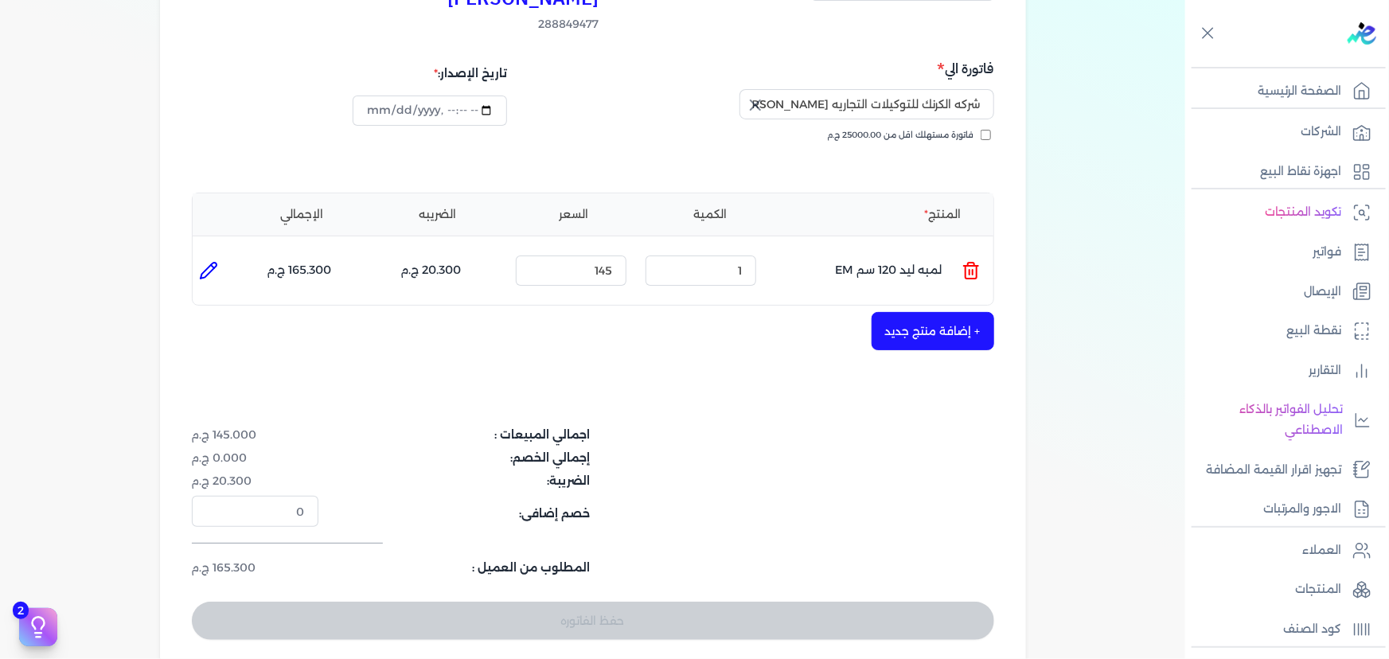
click at [926, 312] on button "+ إضافة منتج جديد" at bounding box center [933, 331] width 123 height 38
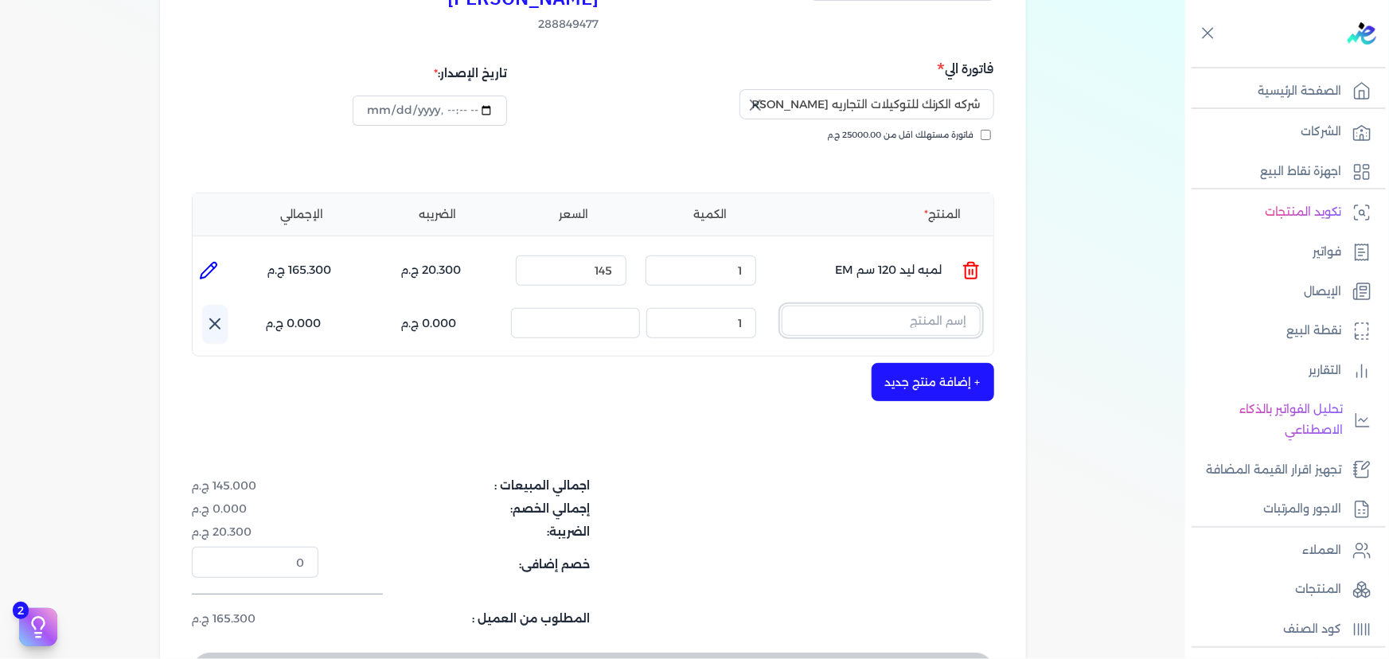
click at [913, 306] on input "text" at bounding box center [881, 321] width 199 height 30
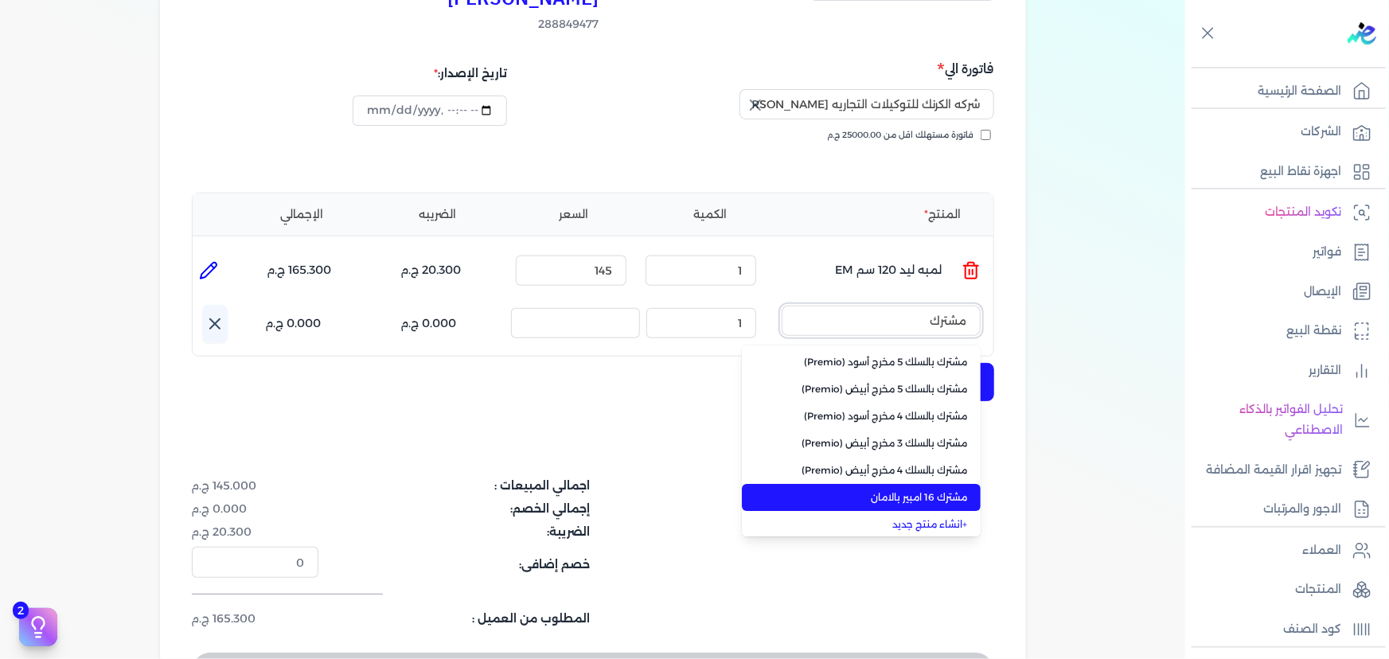
type input "مشترك"
click at [935, 490] on span "مشترك 16 امبير بالامان" at bounding box center [871, 497] width 194 height 14
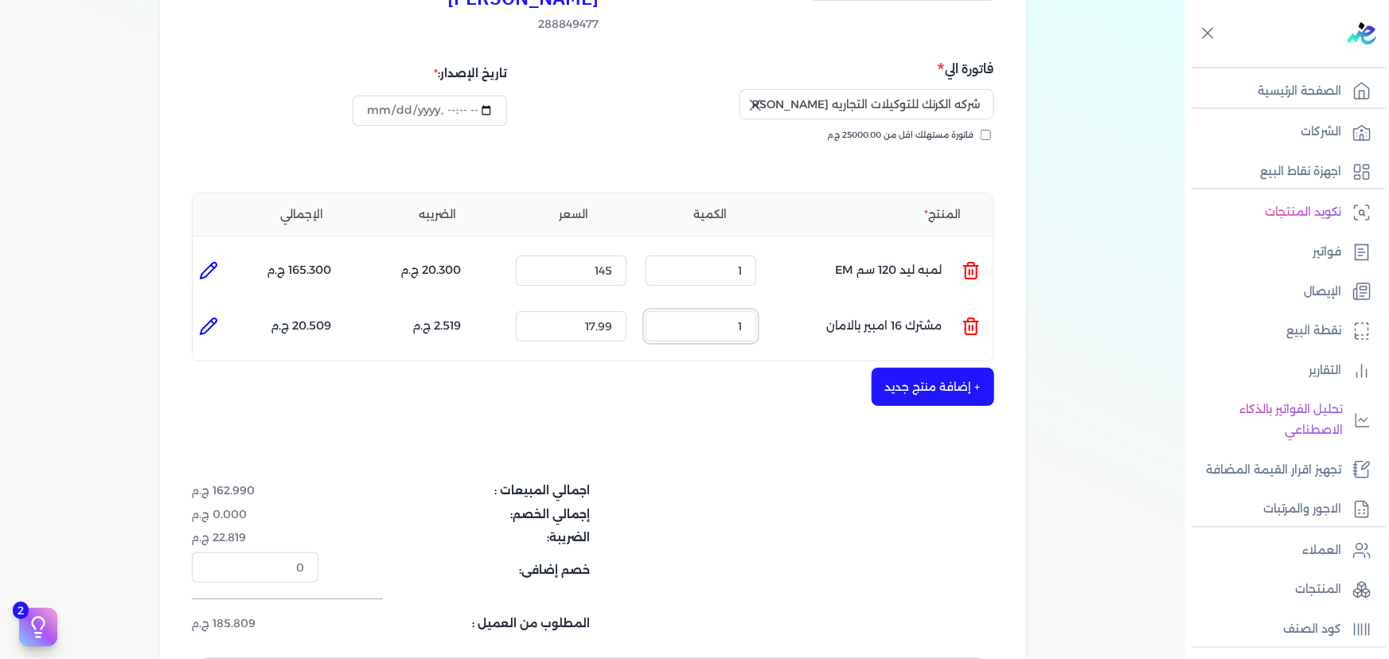
drag, startPoint x: 734, startPoint y: 295, endPoint x: 865, endPoint y: 315, distance: 132.2
click at [863, 314] on ul "المنتج : مشترك 16 امبير بالامان الكمية : 1 السعر : 17.99 الضريبه : 2.519 ج.م ال…" at bounding box center [593, 326] width 801 height 43
drag, startPoint x: 708, startPoint y: 298, endPoint x: 802, endPoint y: 293, distance: 94.9
click at [800, 305] on ul "المنتج : مشترك 16 امبير بالامان الكمية : 10 السعر : 17.99 الضريبه : 25.186 ج.م …" at bounding box center [593, 326] width 801 height 43
type input "8"
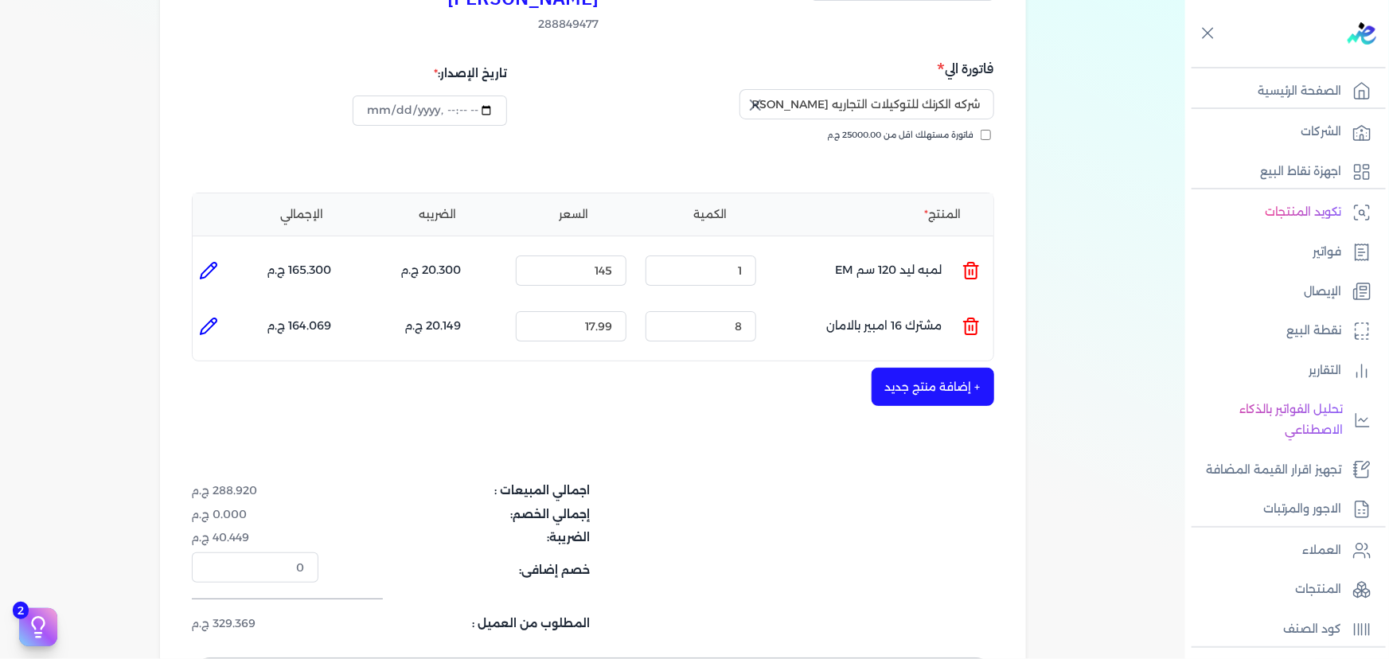
click at [828, 368] on div "+ إضافة منتج جديد" at bounding box center [593, 387] width 802 height 38
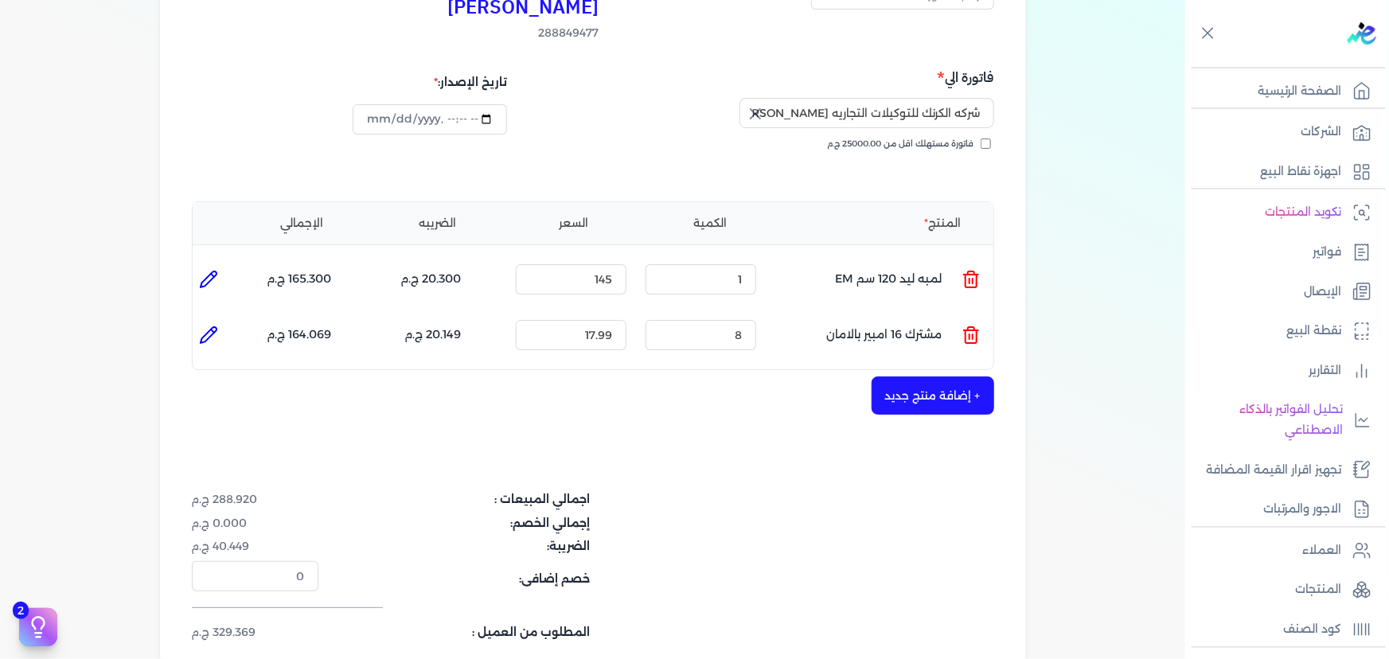
scroll to position [0, 0]
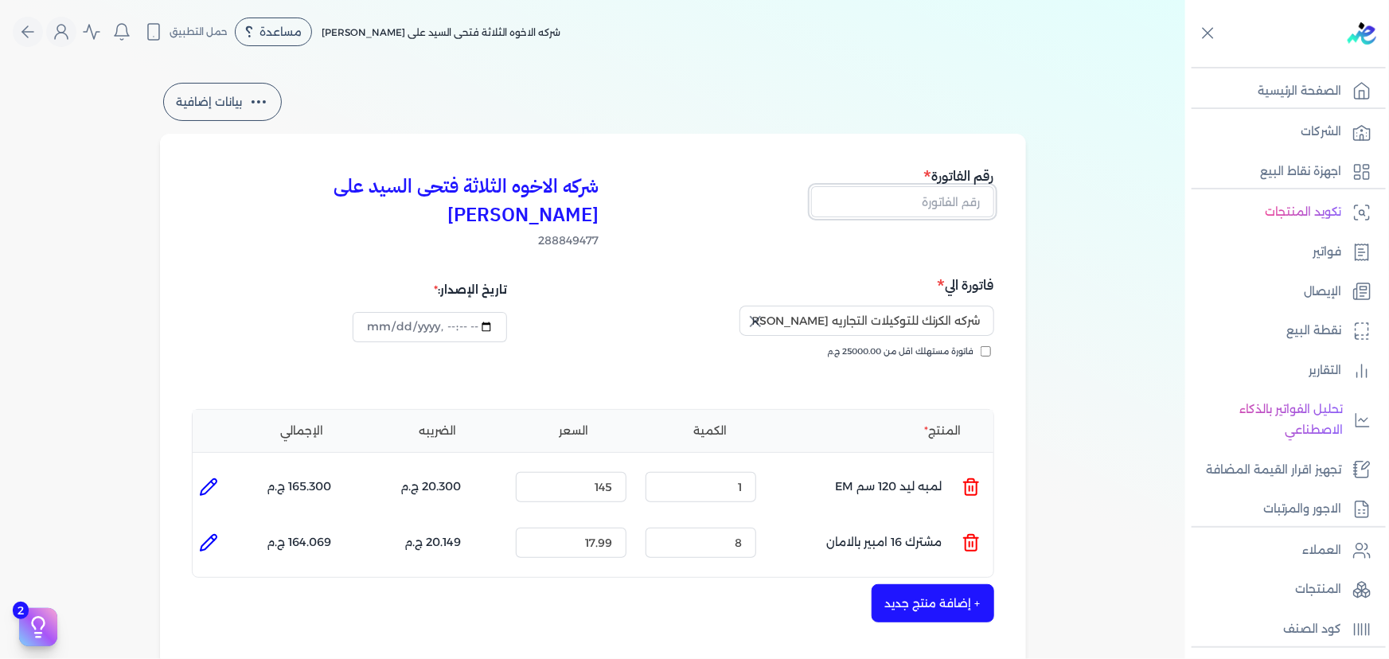
click at [911, 209] on input "text" at bounding box center [902, 201] width 183 height 30
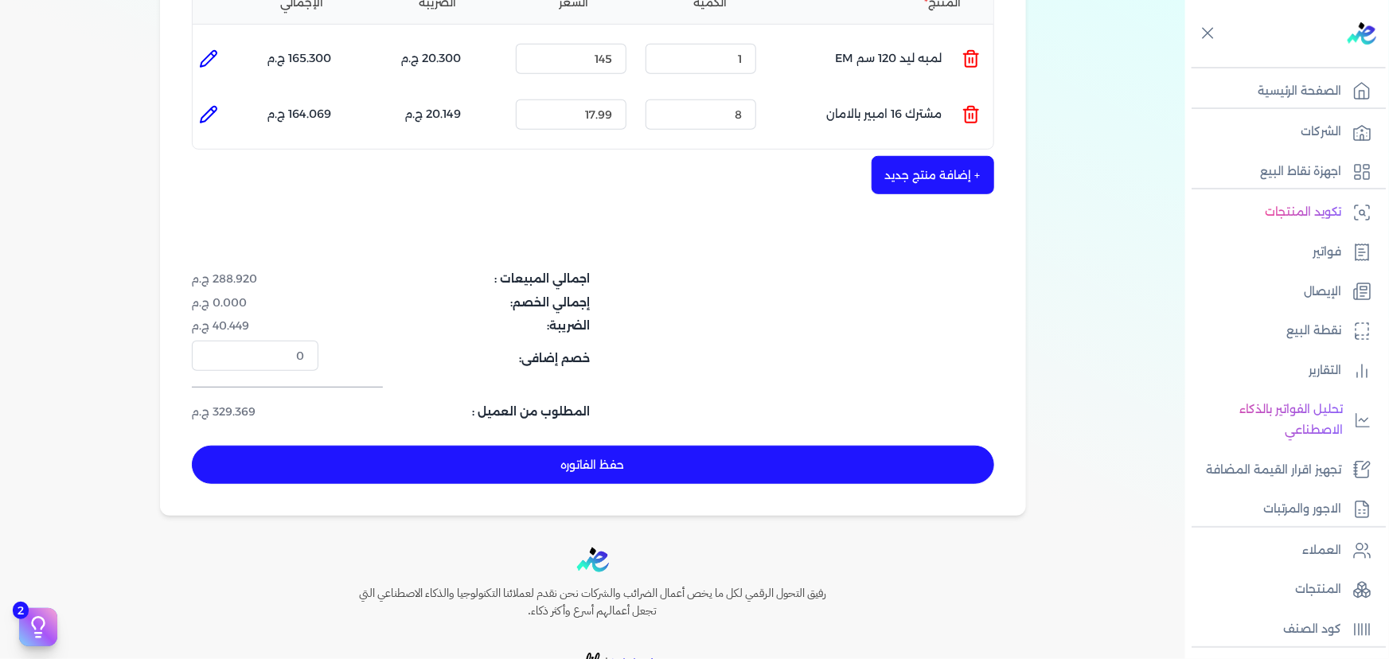
scroll to position [434, 0]
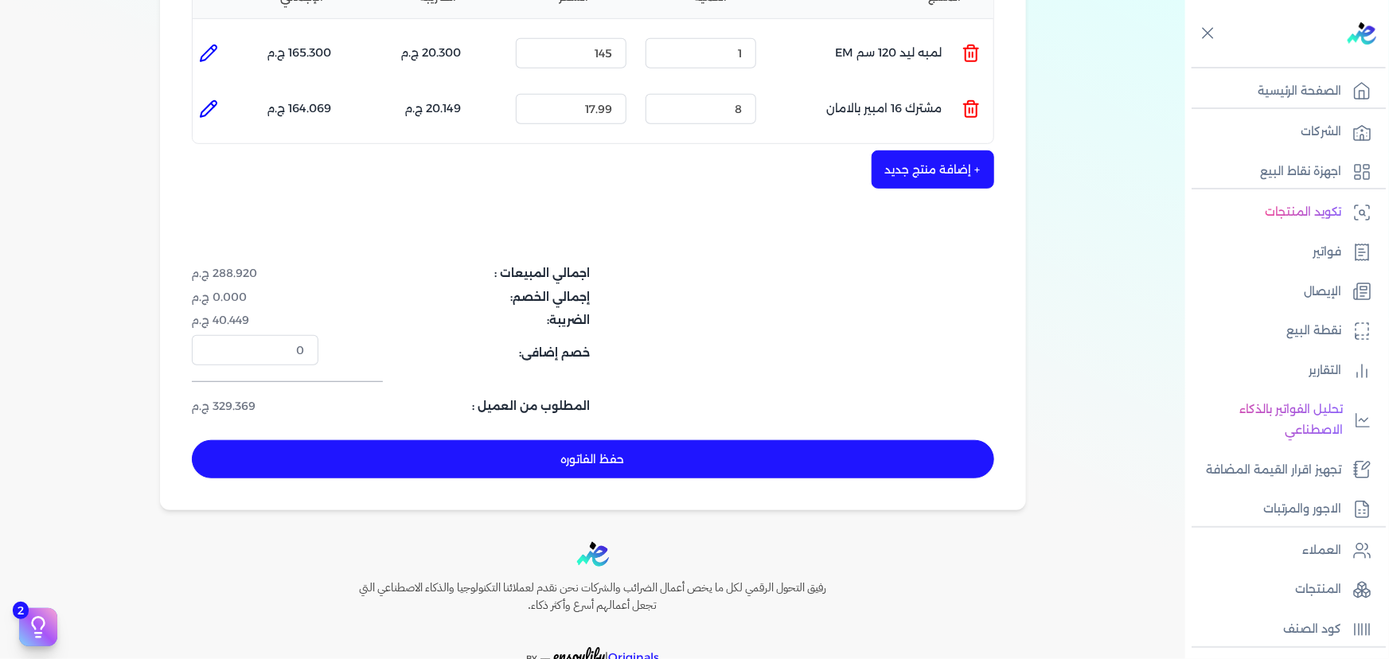
type input "13358"
click at [732, 440] on button "حفظ الفاتوره" at bounding box center [593, 459] width 802 height 38
type input "[DATE]"
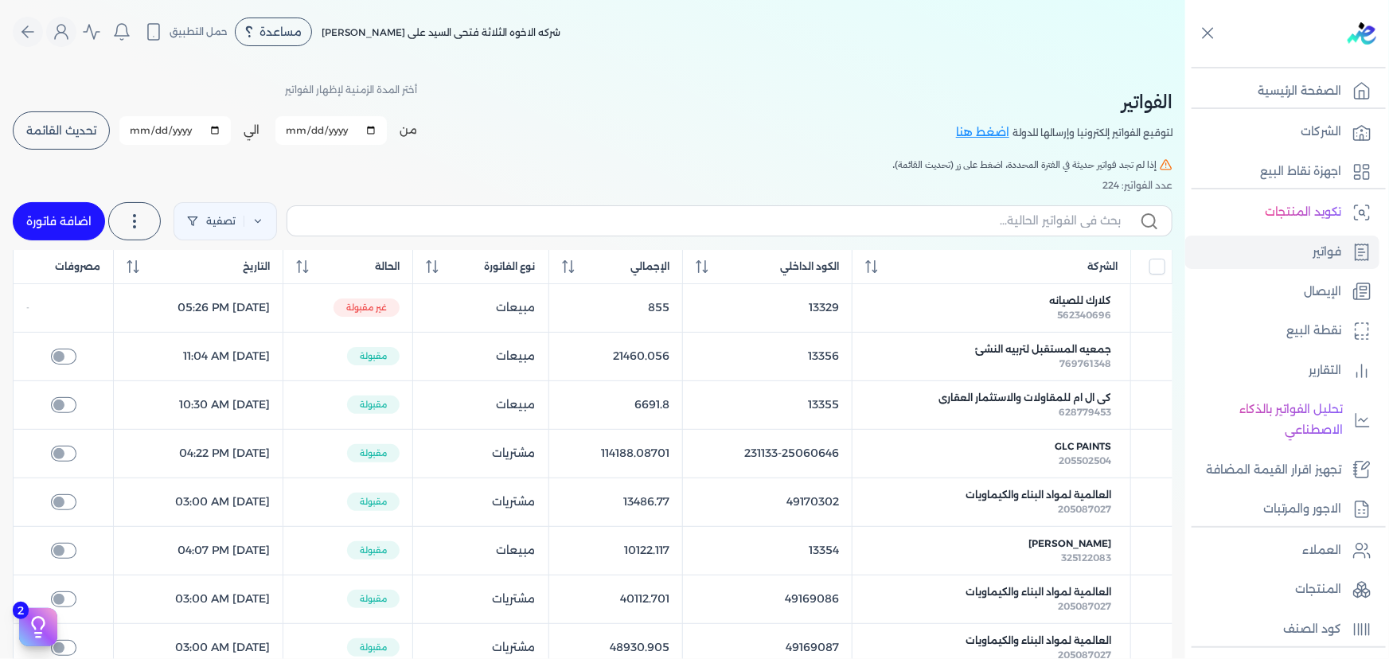
click at [69, 135] on span "تحديث القائمة" at bounding box center [61, 130] width 70 height 11
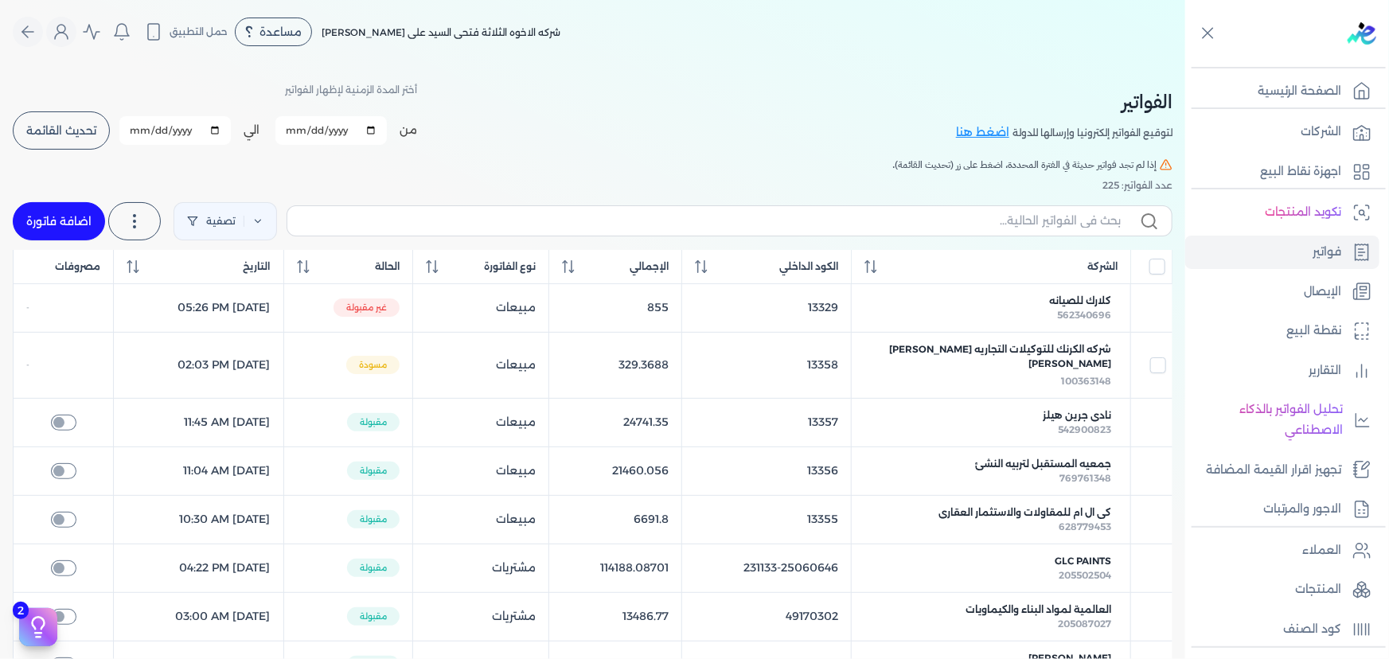
click at [80, 125] on span "تحديث القائمة" at bounding box center [61, 130] width 70 height 11
click at [53, 131] on span "تحديث القائمة" at bounding box center [61, 130] width 70 height 11
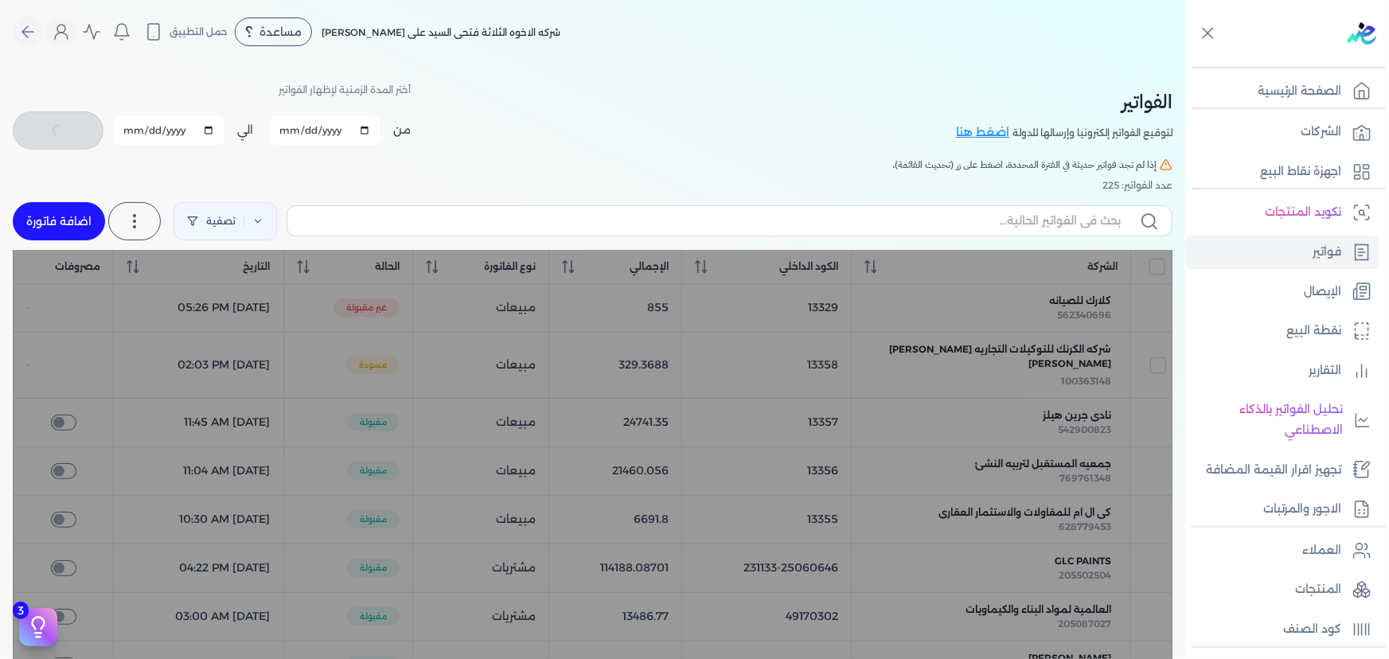
checkbox input "false"
